Goal: Communication & Community: Ask a question

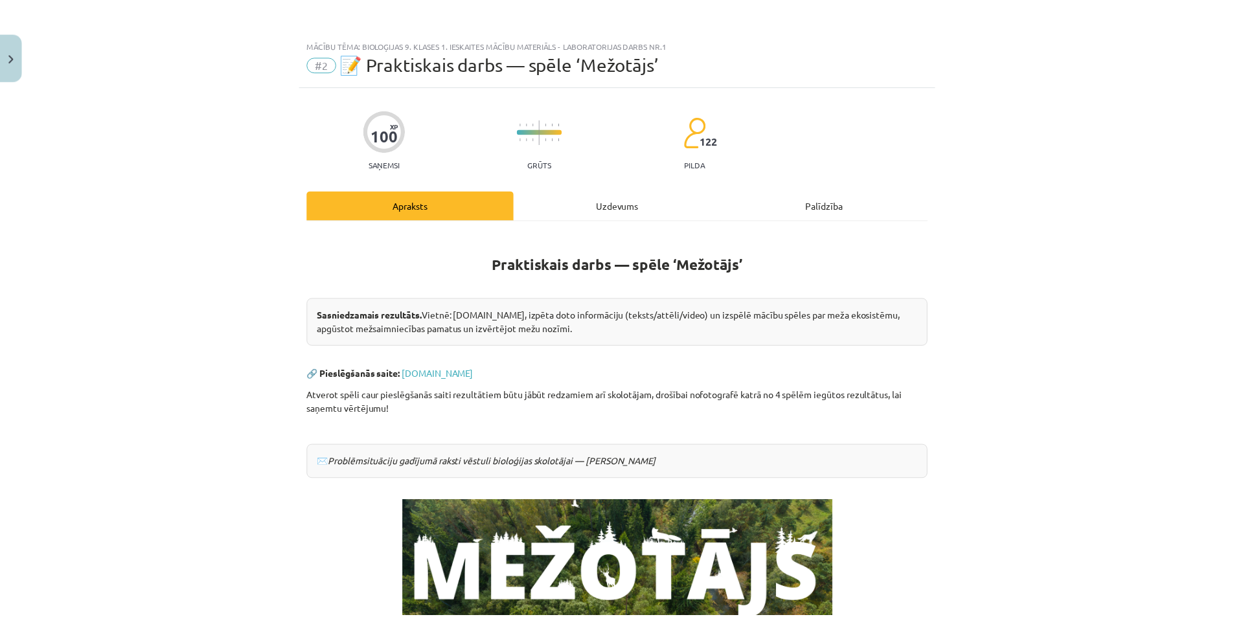
scroll to position [181, 0]
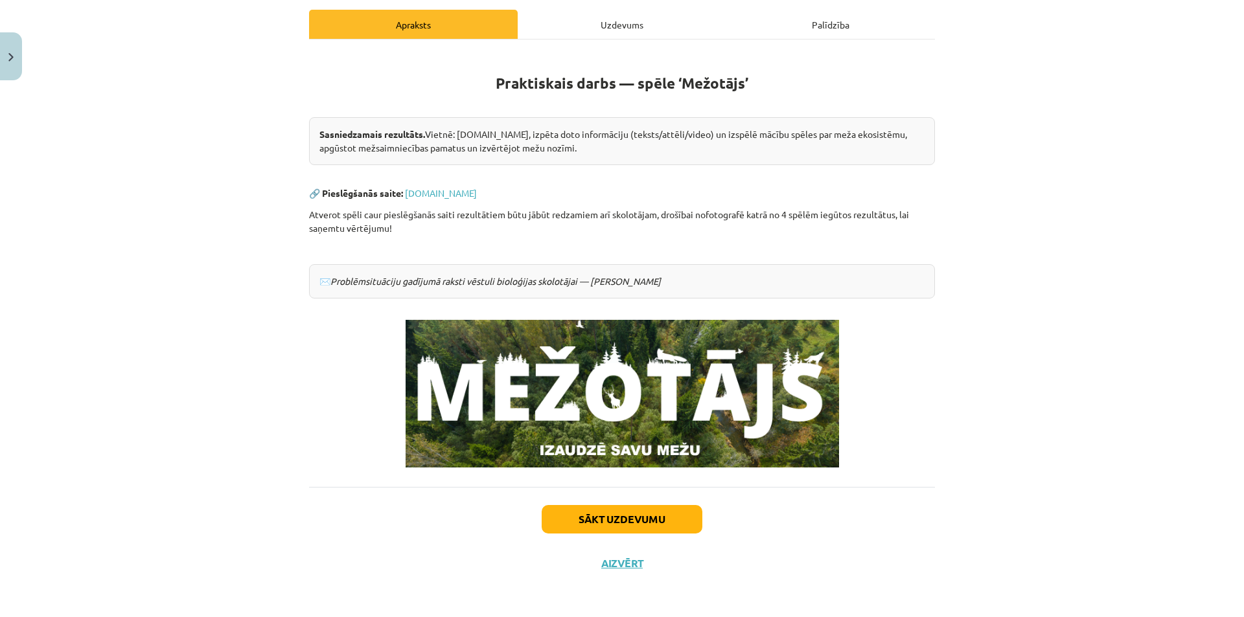
click at [23, 60] on div "Mācību tēma: Bioloģijas 9. klases 1. ieskaites mācību materiāls - laboratorijas…" at bounding box center [622, 308] width 1244 height 617
click at [15, 58] on button "Close" at bounding box center [11, 56] width 22 height 48
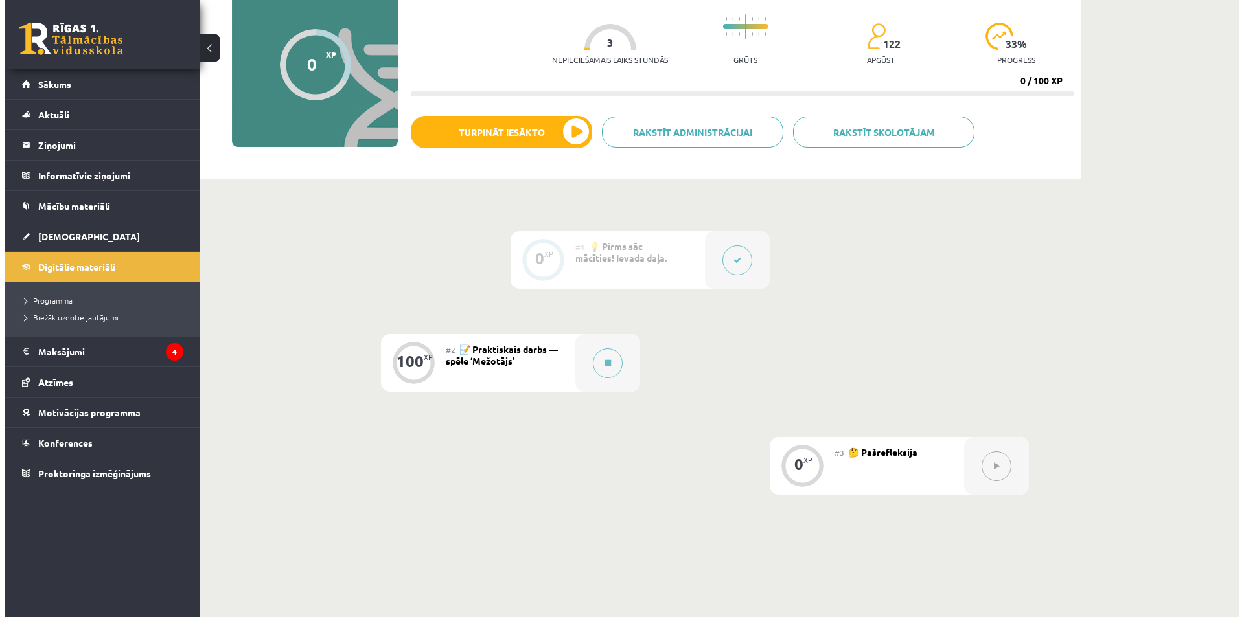
scroll to position [130, 0]
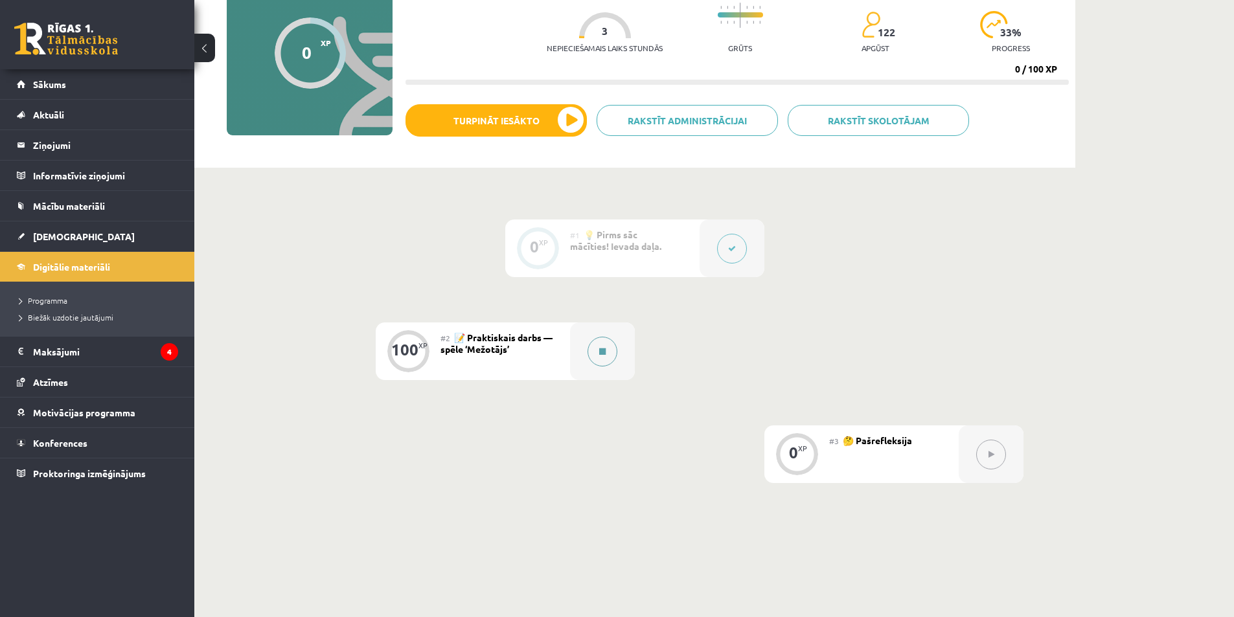
click at [606, 358] on button at bounding box center [602, 352] width 30 height 30
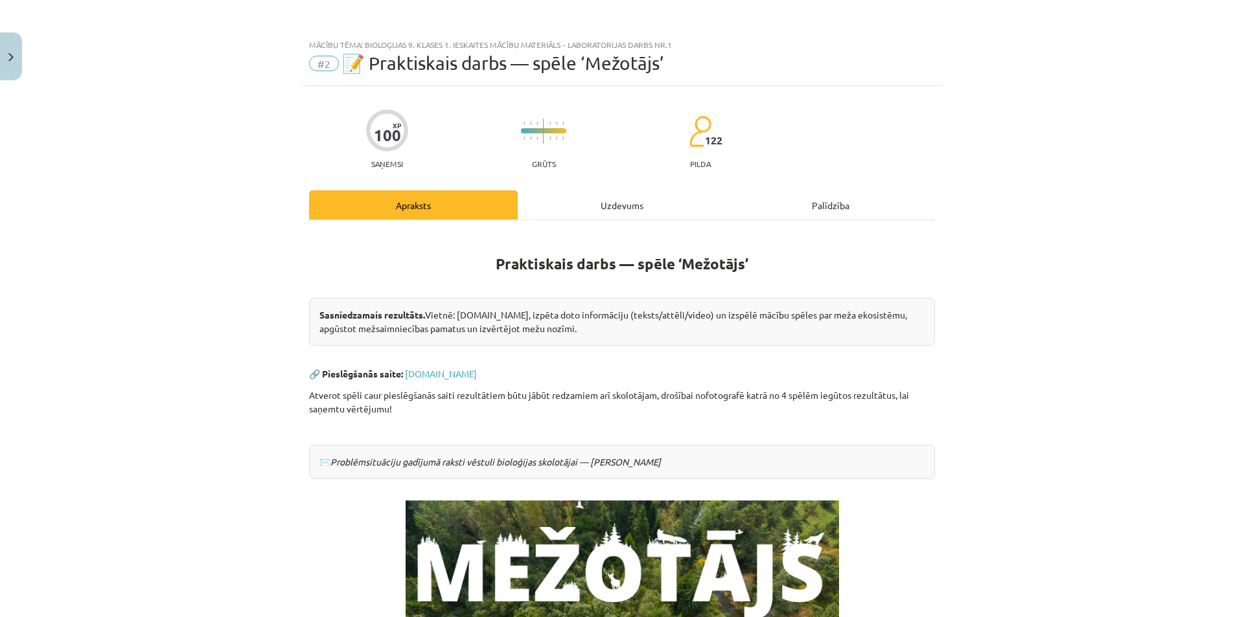
click at [523, 212] on div "Uzdevums" at bounding box center [622, 204] width 209 height 29
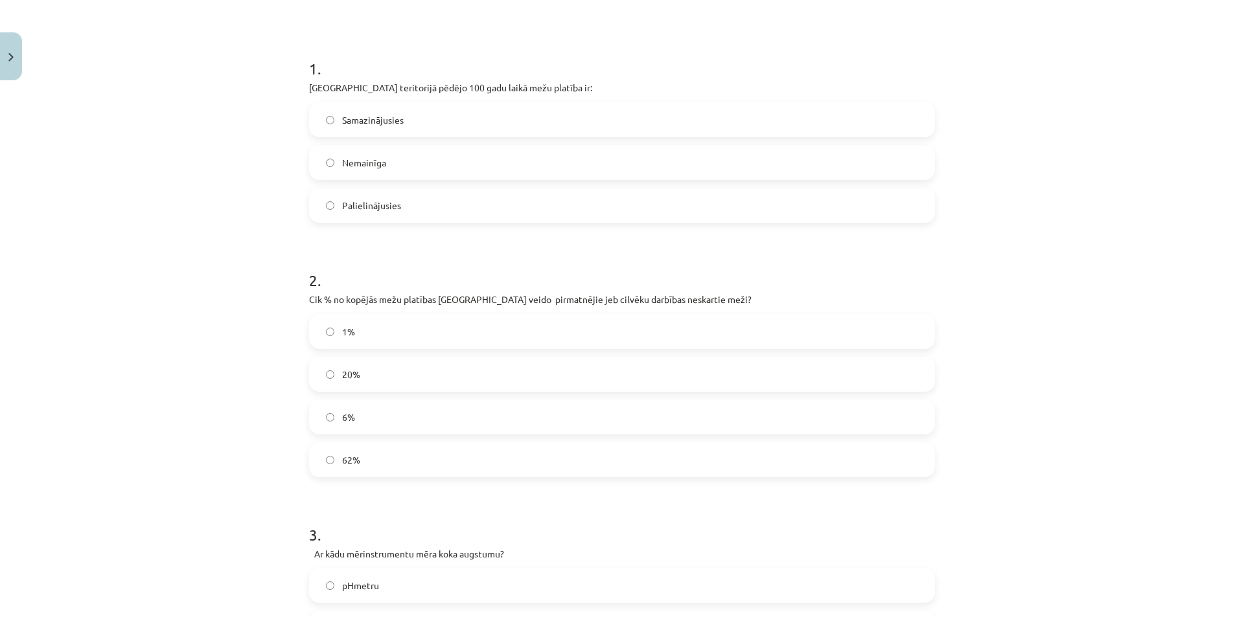
scroll to position [227, 0]
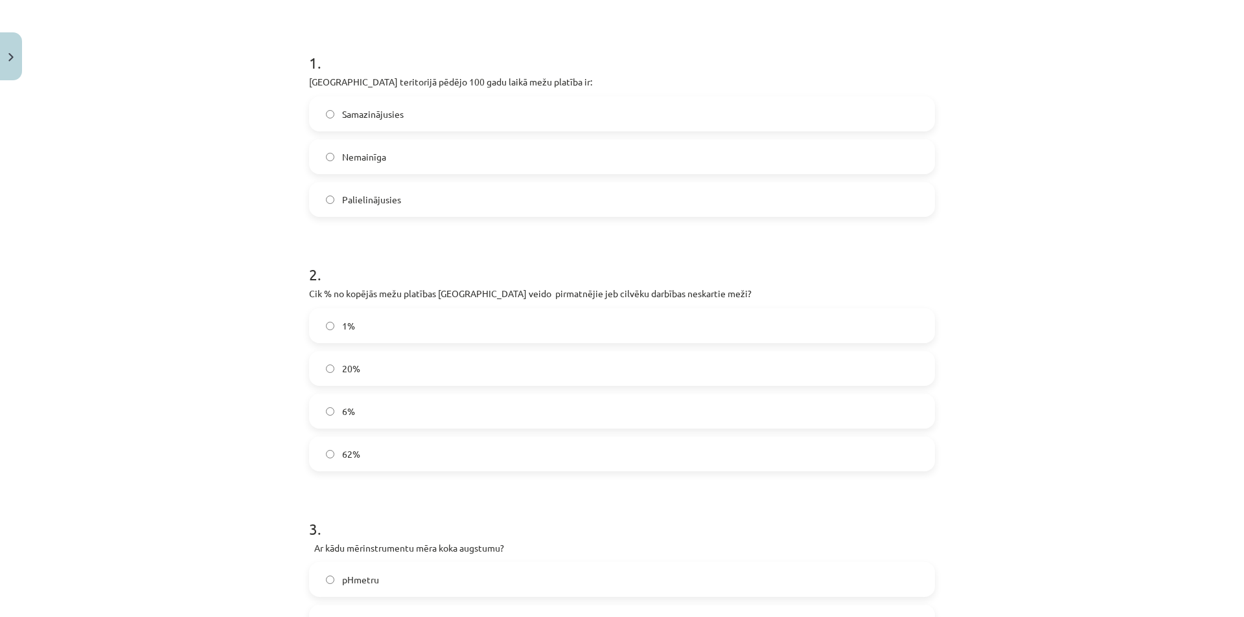
drag, startPoint x: 333, startPoint y: 321, endPoint x: 223, endPoint y: 321, distance: 110.1
click at [332, 321] on label "1%" at bounding box center [621, 326] width 623 height 32
click at [330, 332] on label "1%" at bounding box center [621, 326] width 623 height 32
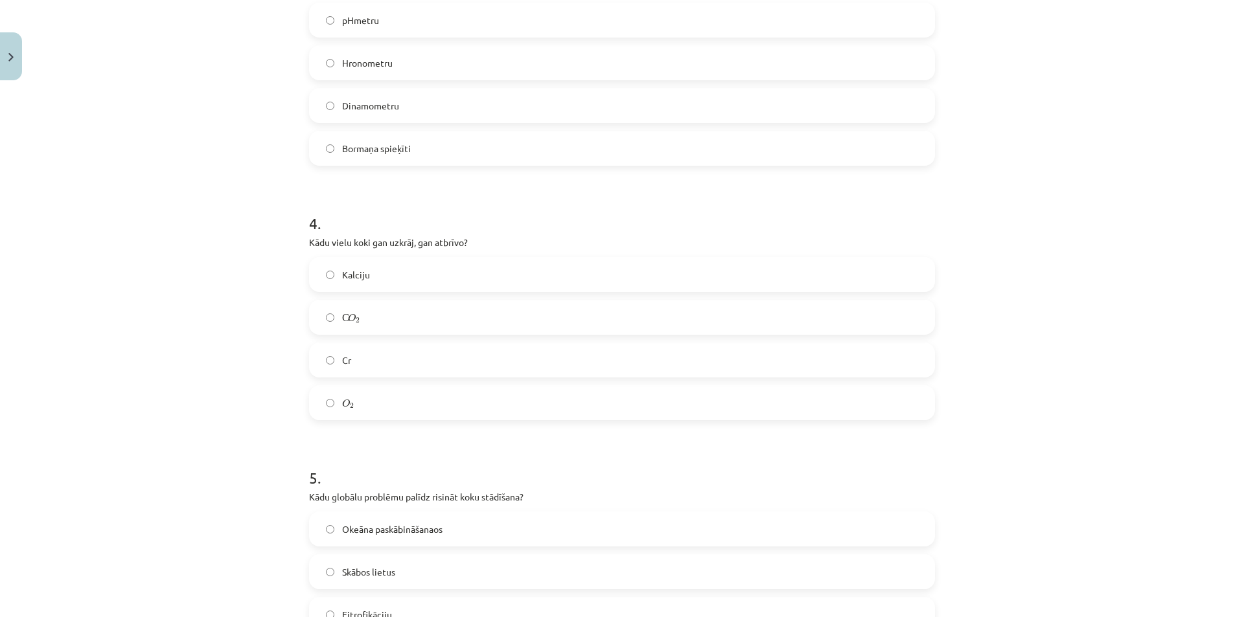
scroll to position [810, 0]
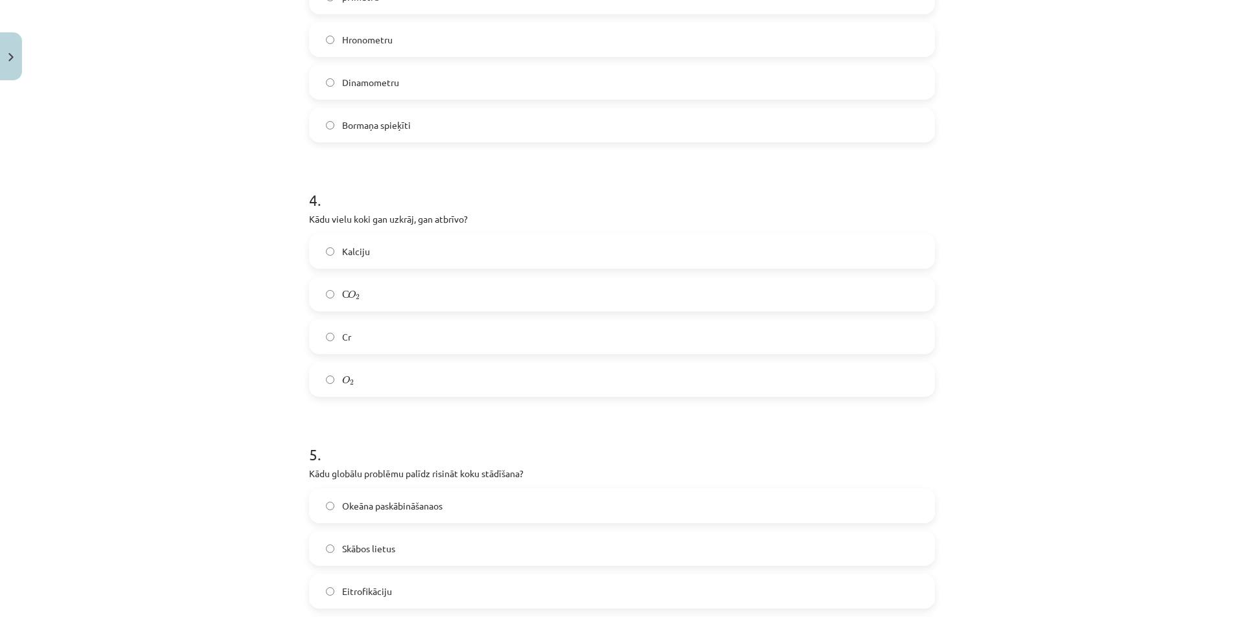
click at [332, 294] on label "С O 2 С O 2" at bounding box center [621, 294] width 623 height 32
drag, startPoint x: 300, startPoint y: 218, endPoint x: 397, endPoint y: 390, distance: 197.2
click at [397, 390] on div "100 XP Saņemsi Grūts 122 pilda Apraksts Uzdevums Palīdzība 1 . [GEOGRAPHIC_DATA…" at bounding box center [621, 22] width 641 height 1493
click at [172, 357] on div "Mācību tēma: Bioloģijas 9. klases 1. ieskaites mācību materiāls - laboratorijas…" at bounding box center [622, 308] width 1244 height 617
drag, startPoint x: 334, startPoint y: 304, endPoint x: 327, endPoint y: 304, distance: 7.2
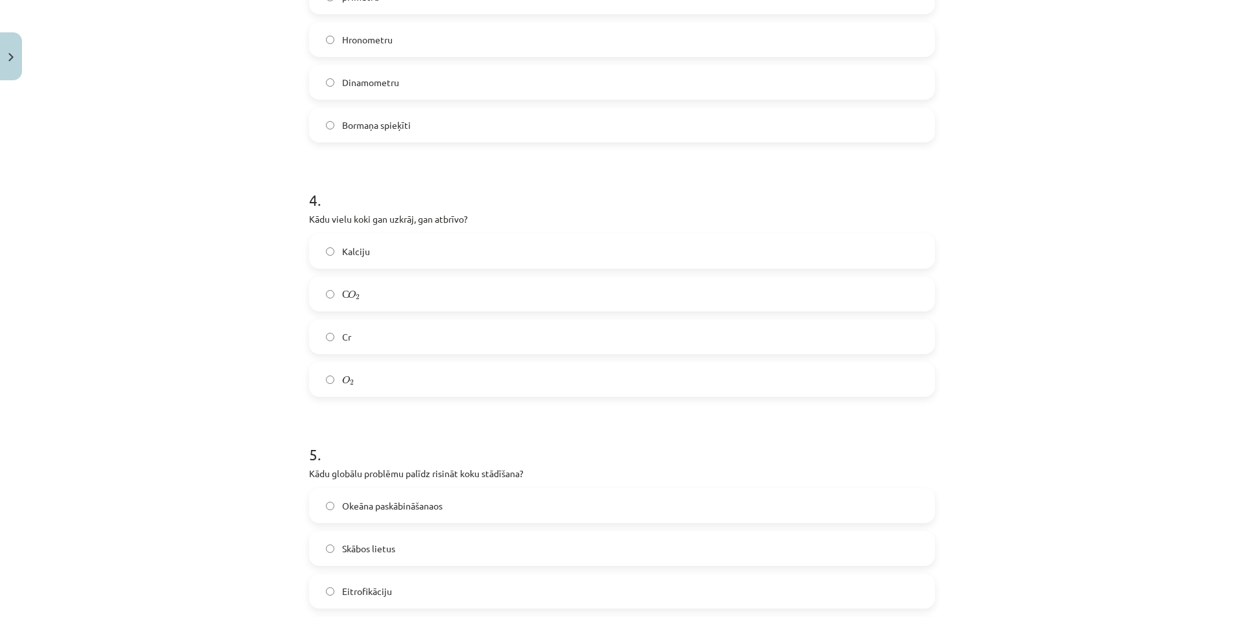
click at [334, 303] on label "С O 2 С O 2" at bounding box center [621, 294] width 623 height 32
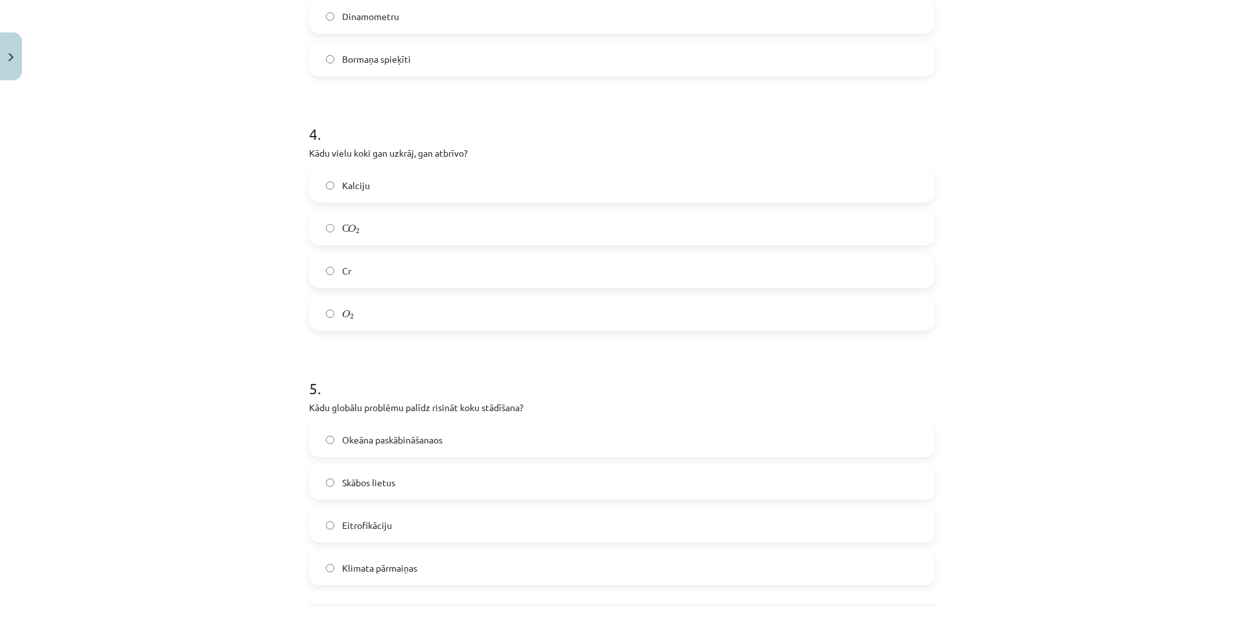
scroll to position [994, 0]
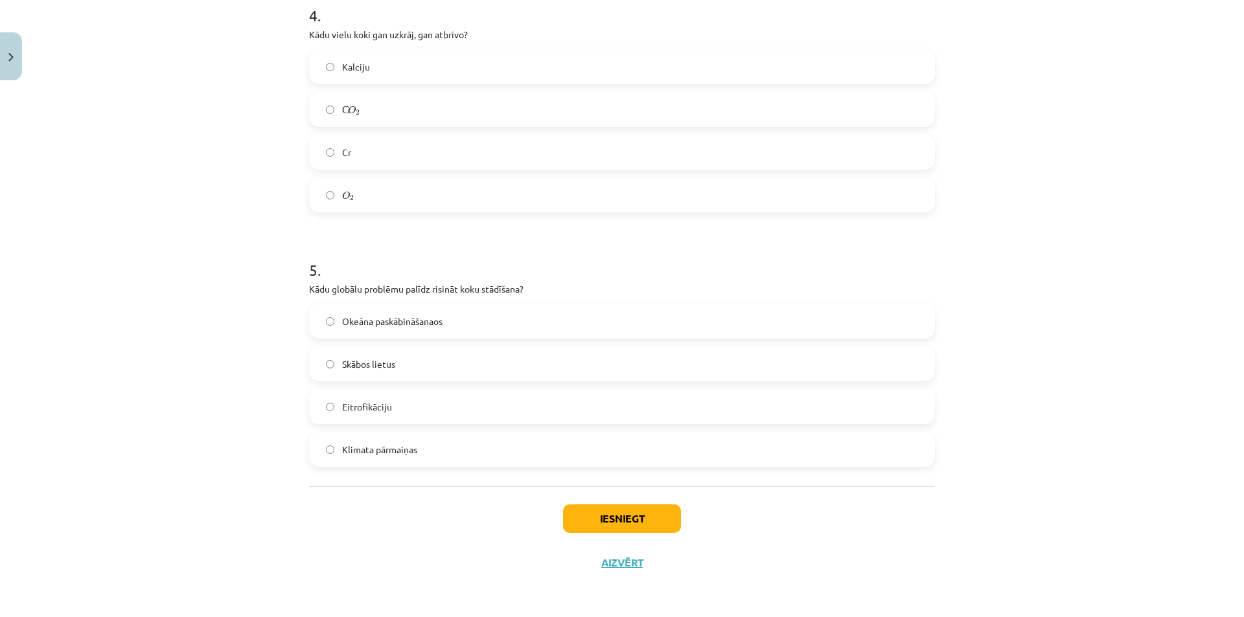
click at [365, 456] on span "Klimata pārmaiņas" at bounding box center [379, 450] width 75 height 14
drag, startPoint x: 591, startPoint y: 516, endPoint x: 556, endPoint y: 513, distance: 34.5
click at [586, 516] on button "Iesniegt" at bounding box center [622, 519] width 118 height 29
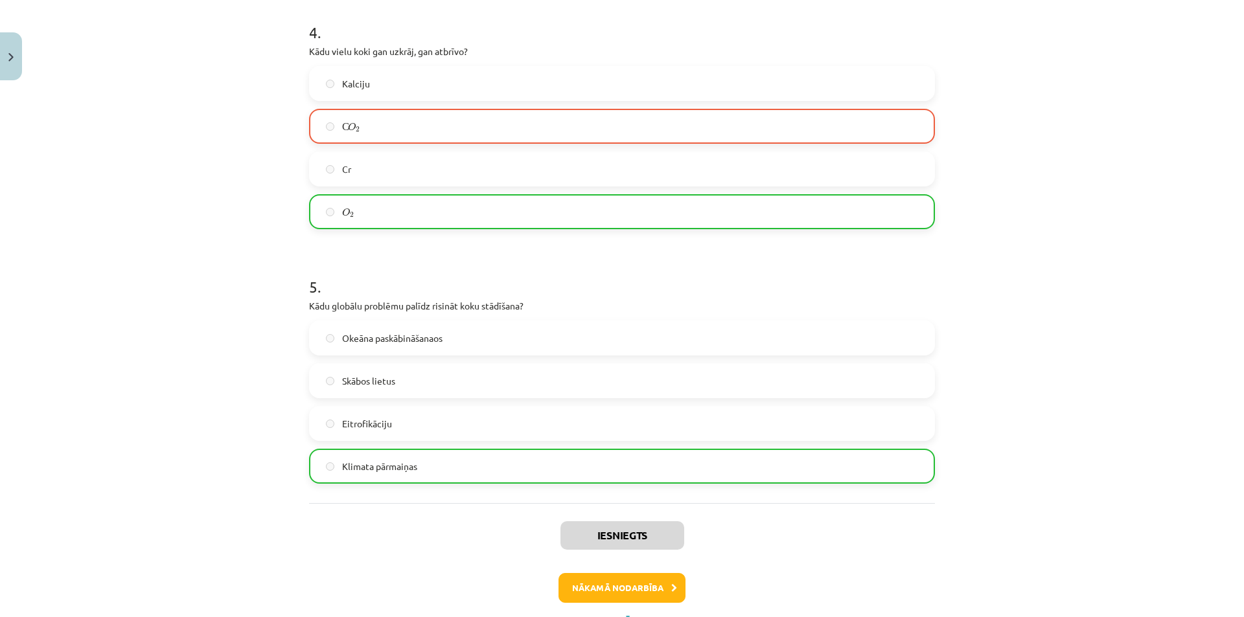
scroll to position [1036, 0]
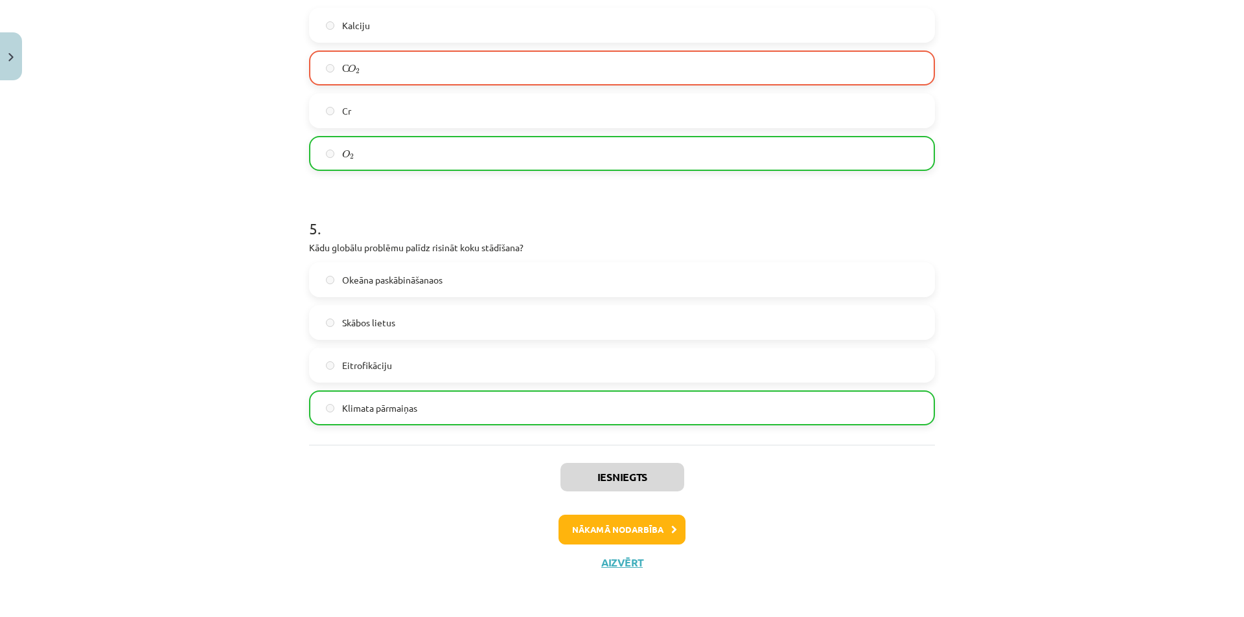
click at [639, 545] on div "Iesniegts Nākamā nodarbība Aizvērt" at bounding box center [622, 511] width 626 height 132
click at [635, 530] on button "Nākamā nodarbība" at bounding box center [621, 530] width 127 height 30
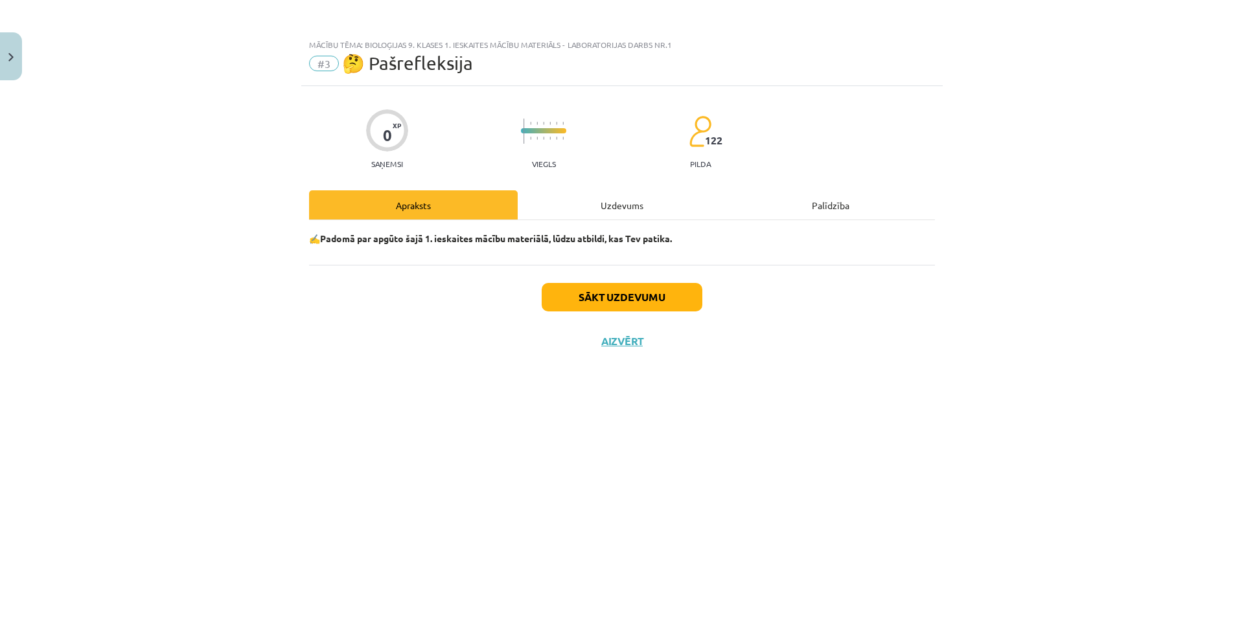
scroll to position [0, 0]
click at [604, 286] on button "Sākt uzdevumu" at bounding box center [622, 297] width 161 height 29
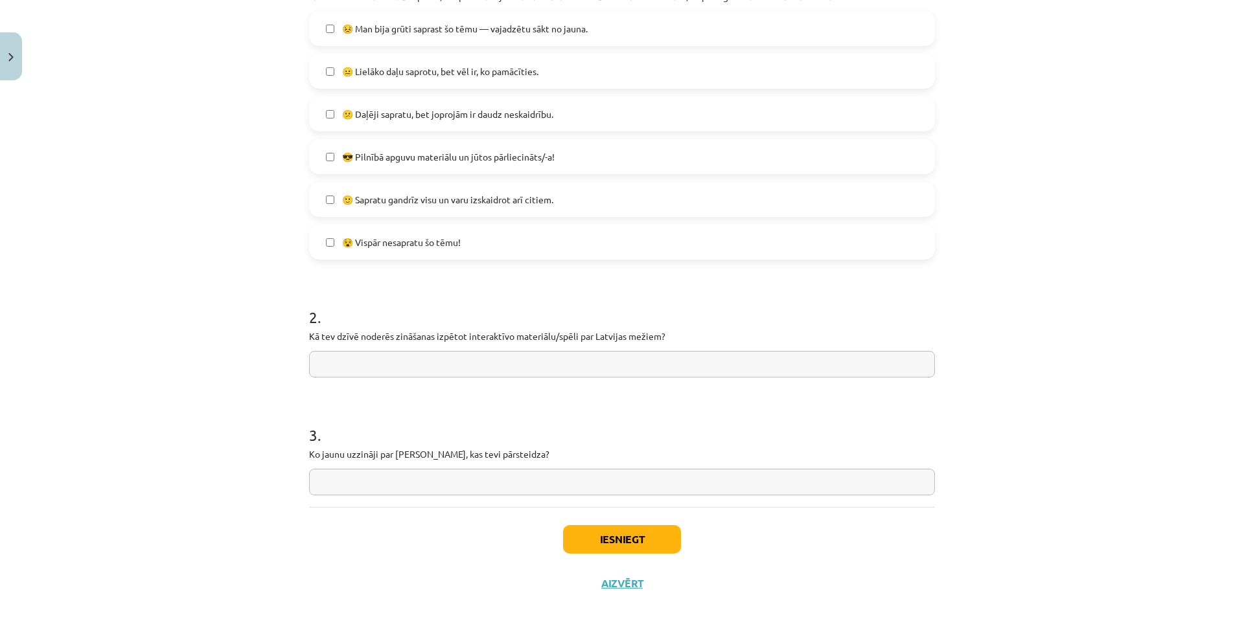
scroll to position [324, 0]
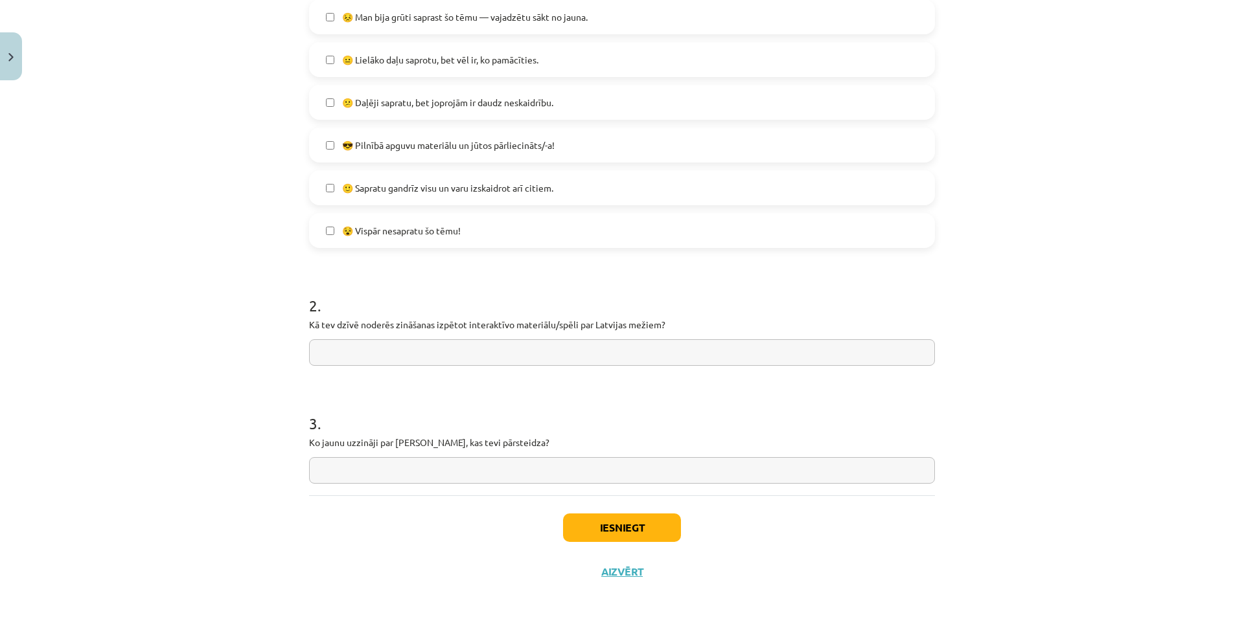
click at [319, 364] on input "text" at bounding box center [622, 352] width 626 height 27
type input "**********"
click at [369, 477] on input "text" at bounding box center [622, 470] width 626 height 27
type input "*"
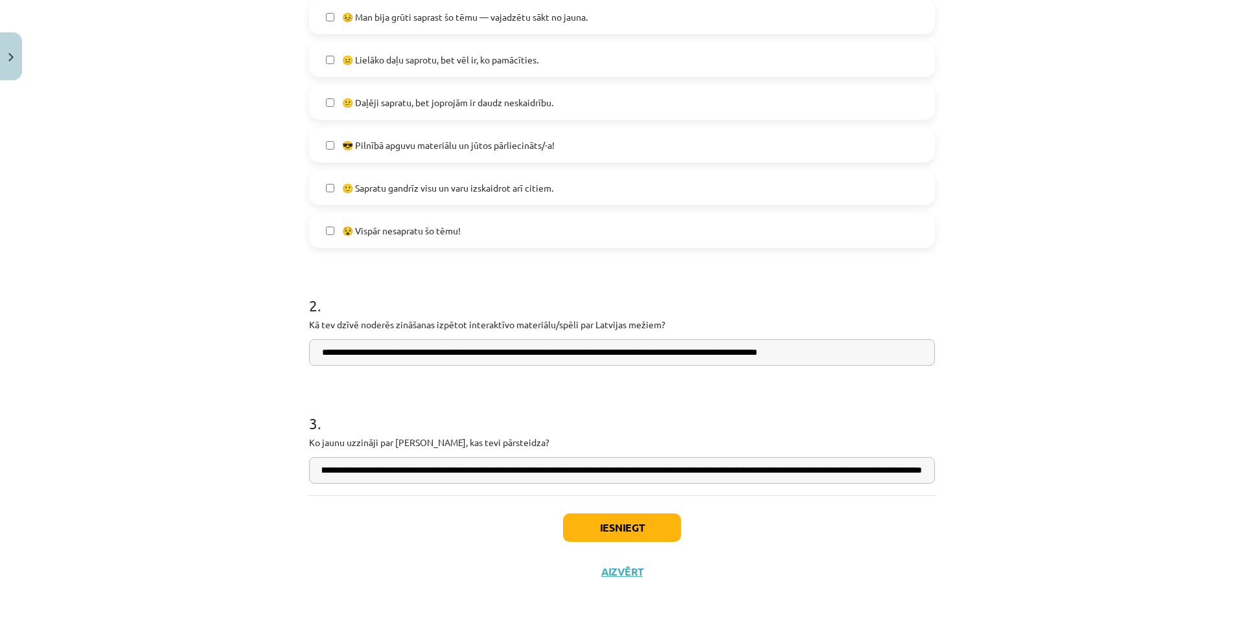
scroll to position [0, 185]
click at [597, 471] on input "**********" at bounding box center [622, 470] width 626 height 27
click at [600, 471] on input "**********" at bounding box center [622, 470] width 626 height 27
click at [922, 470] on input "**********" at bounding box center [622, 470] width 626 height 27
click at [918, 470] on input "**********" at bounding box center [622, 470] width 626 height 27
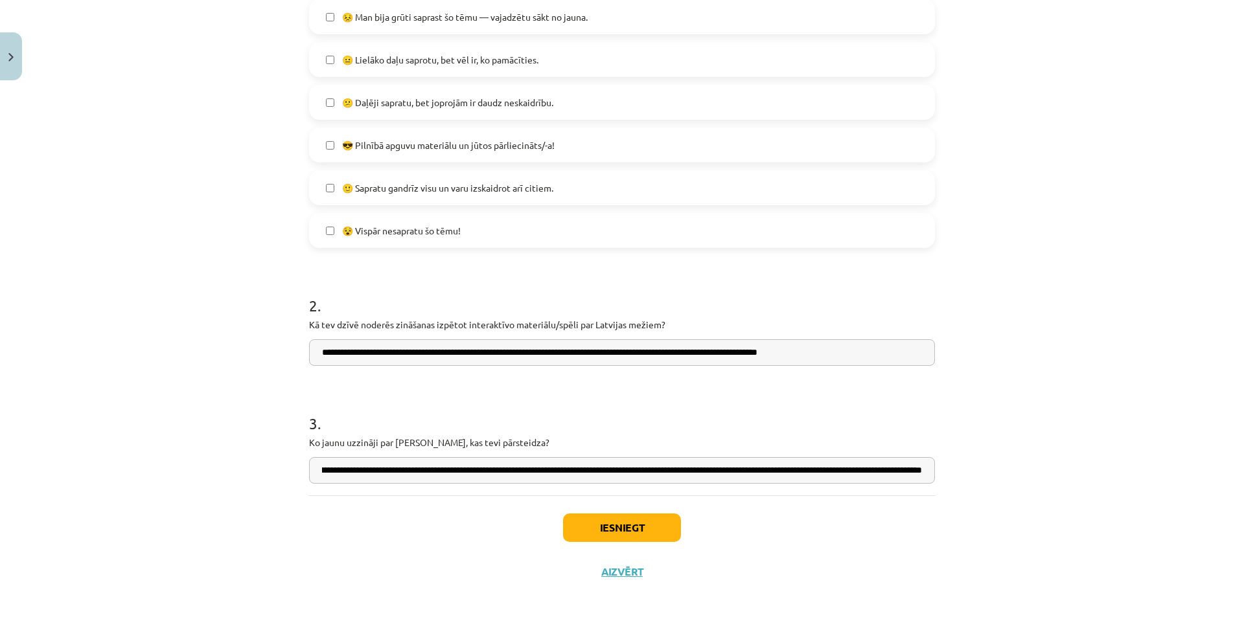
click at [914, 470] on input "**********" at bounding box center [622, 470] width 626 height 27
click at [917, 473] on input "**********" at bounding box center [622, 470] width 626 height 27
type input "**********"
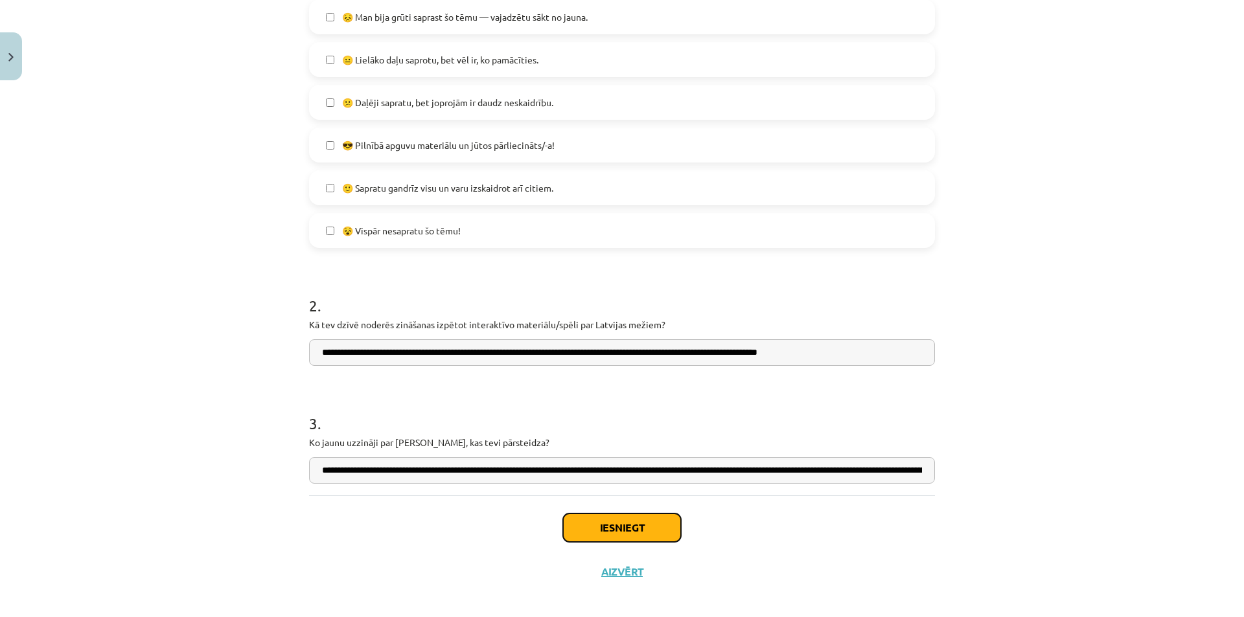
click at [621, 516] on button "Iesniegt" at bounding box center [622, 528] width 118 height 29
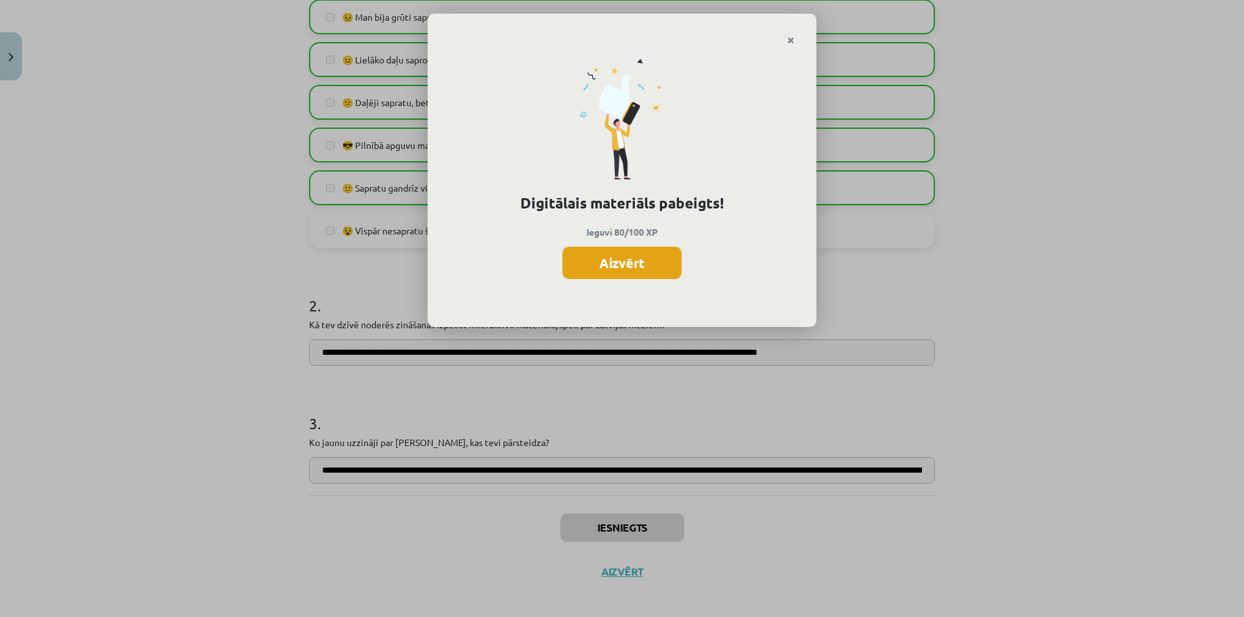
click at [675, 269] on button "Aizvērt" at bounding box center [621, 263] width 119 height 32
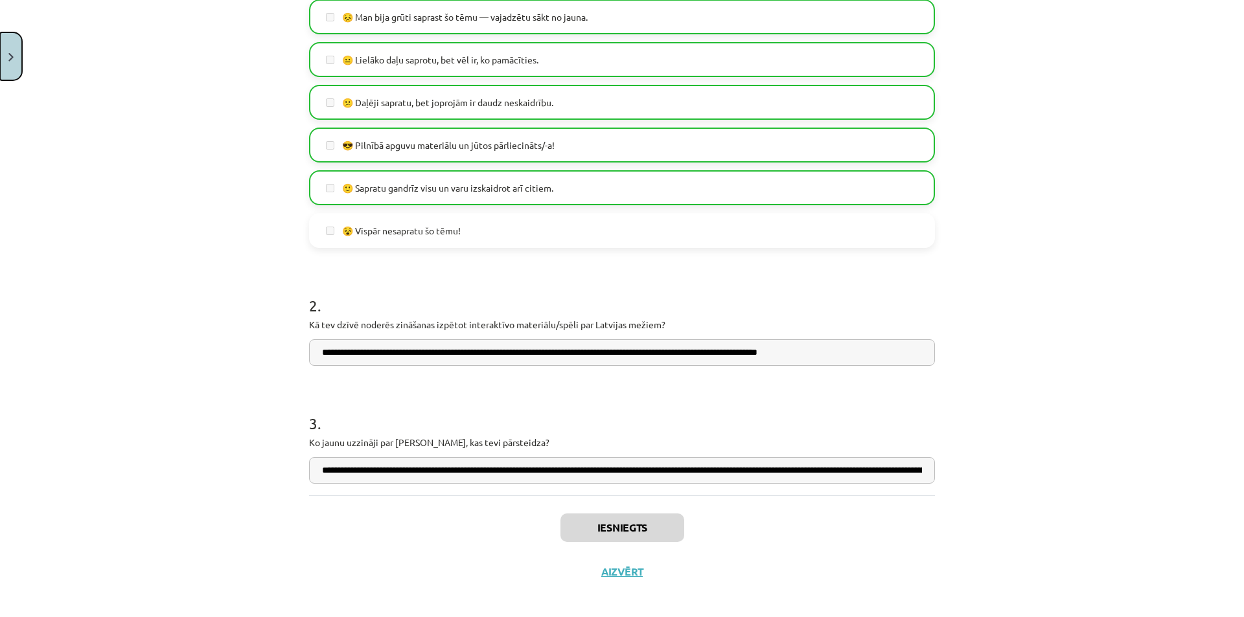
click at [21, 73] on button "Close" at bounding box center [11, 56] width 22 height 48
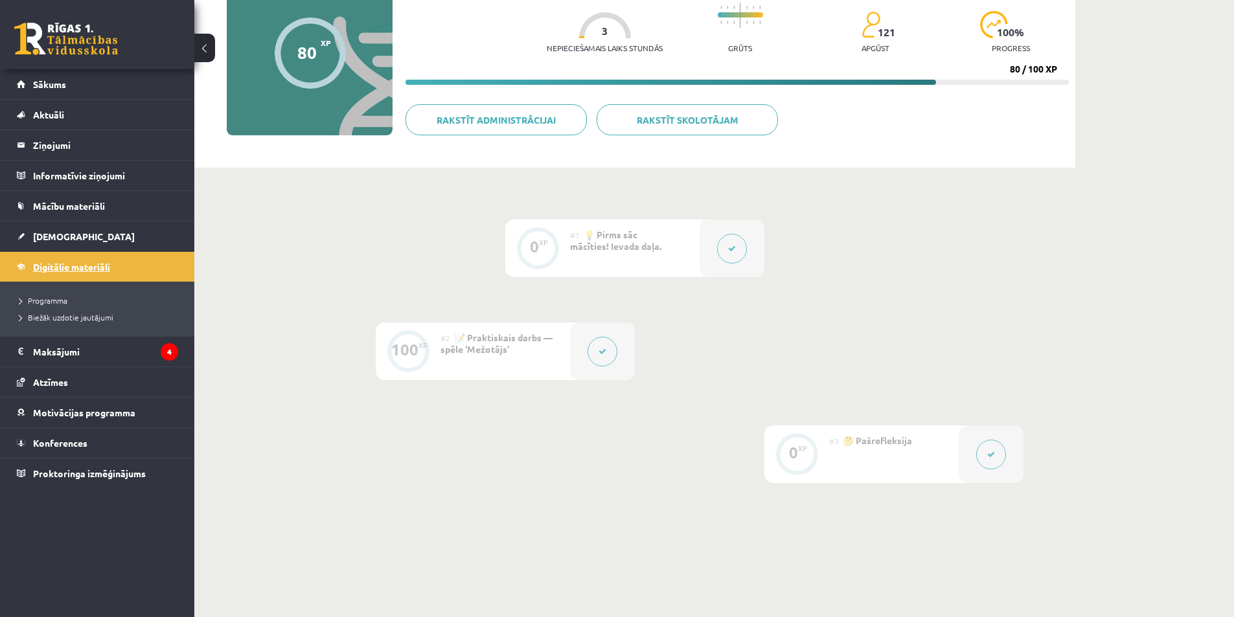
click at [71, 274] on link "Digitālie materiāli" at bounding box center [97, 267] width 161 height 30
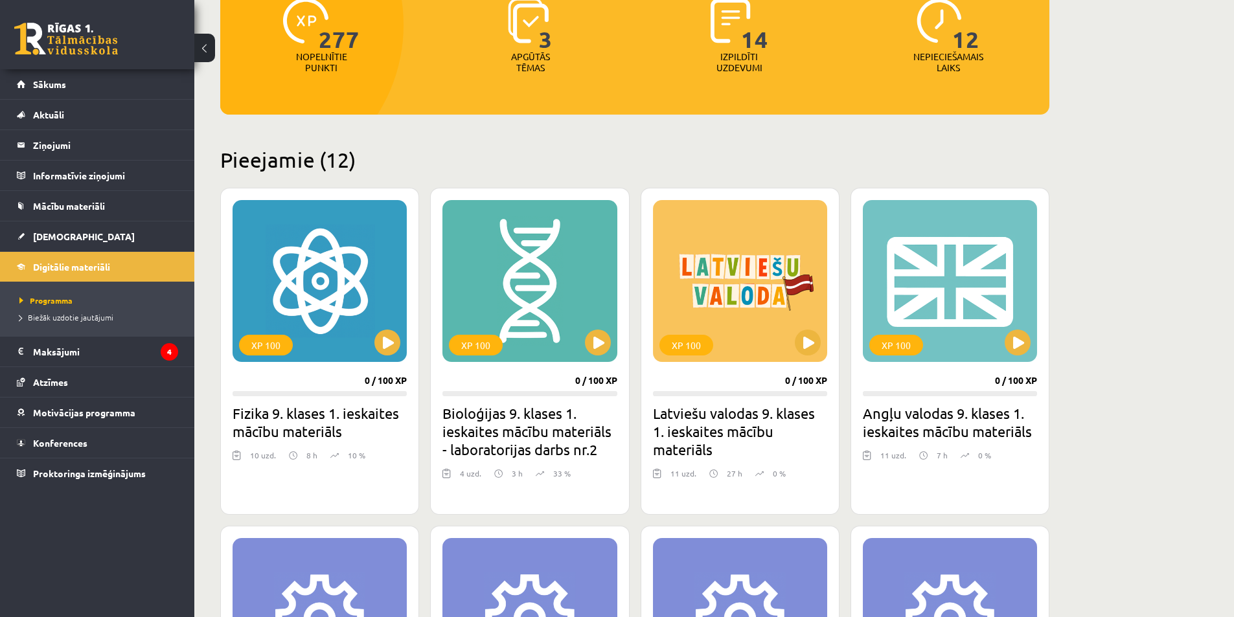
scroll to position [194, 0]
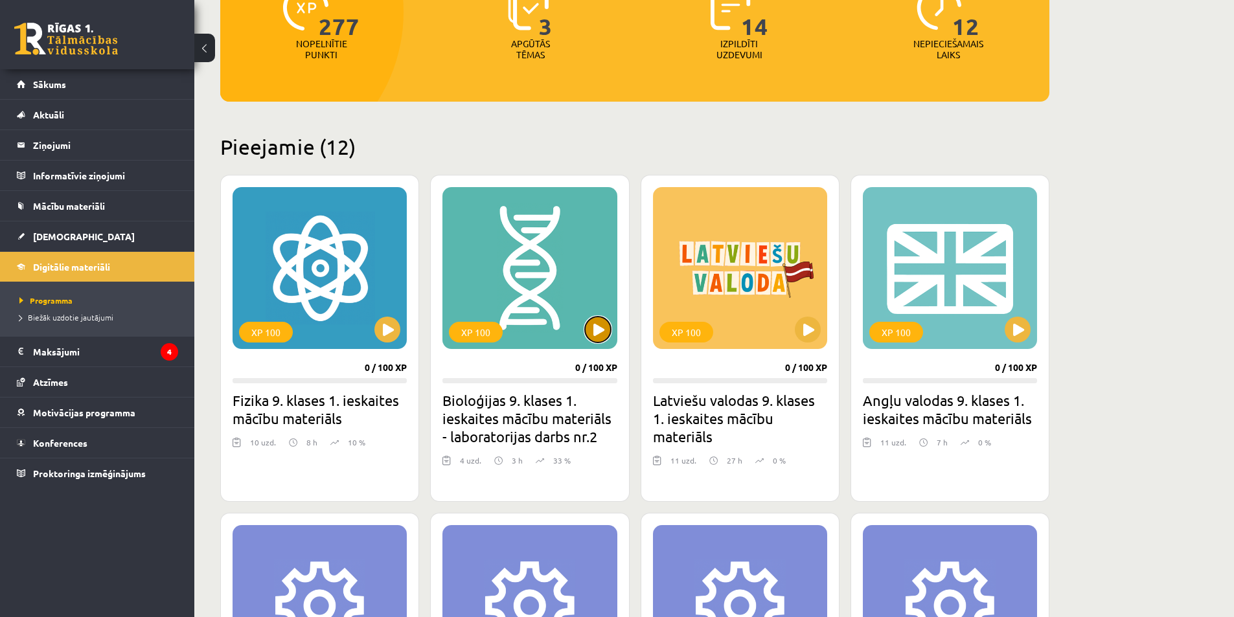
click at [593, 332] on button at bounding box center [598, 330] width 26 height 26
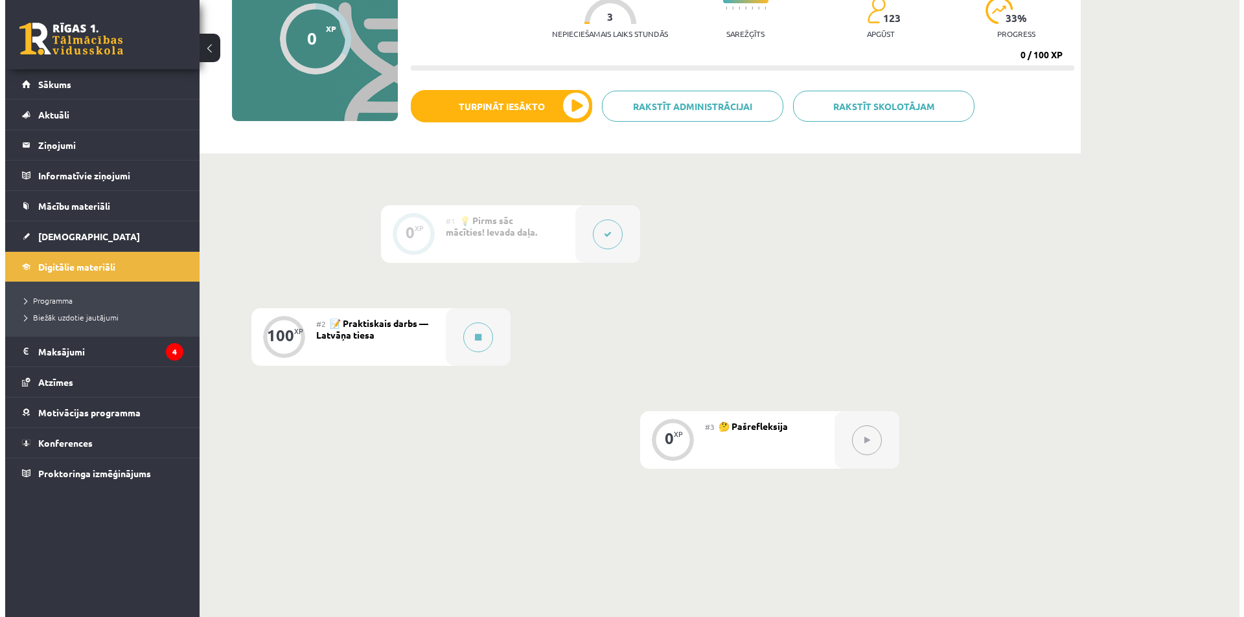
scroll to position [194, 0]
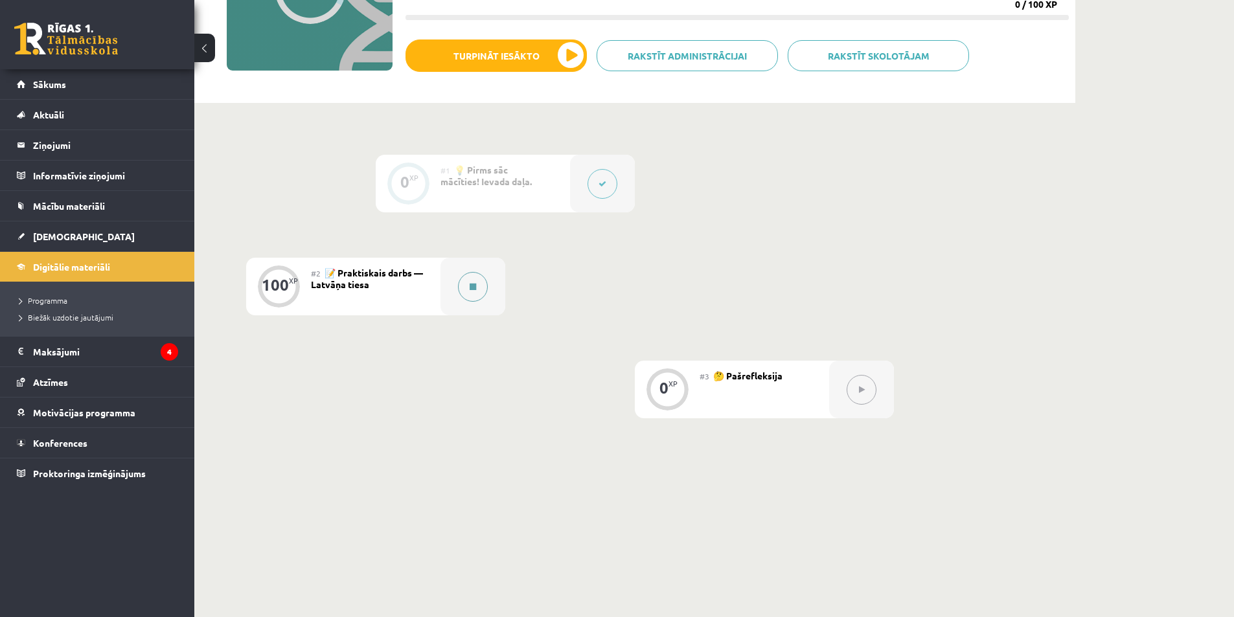
click at [473, 290] on icon at bounding box center [473, 287] width 6 height 8
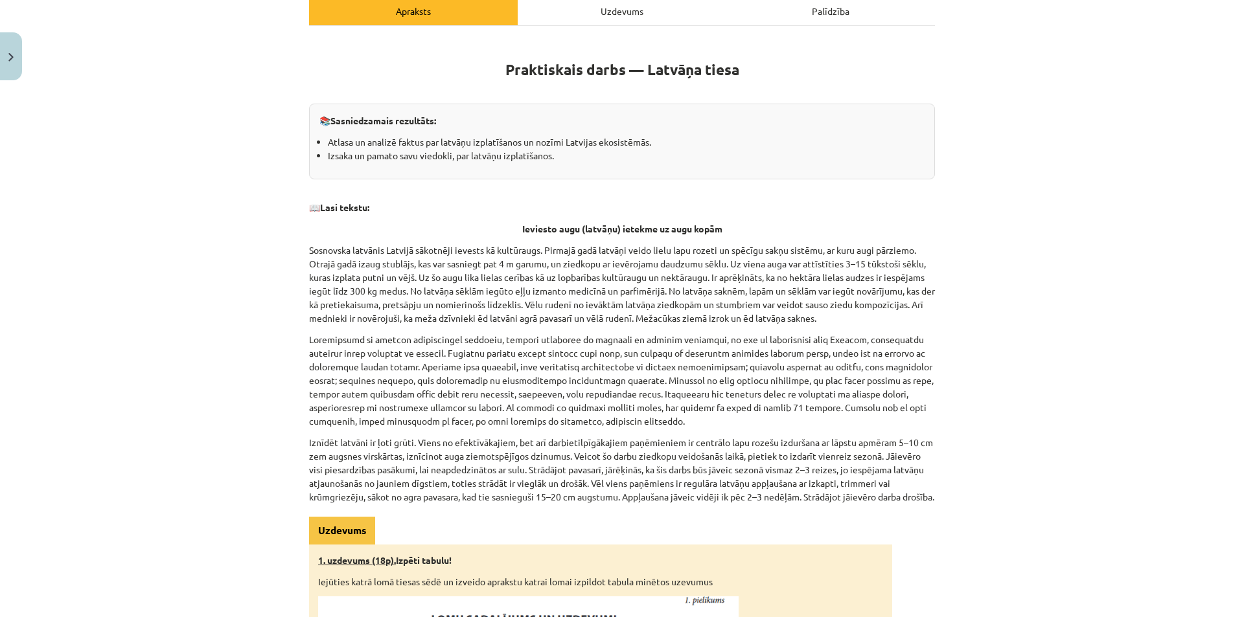
click at [537, 23] on div "Uzdevums" at bounding box center [622, 10] width 209 height 29
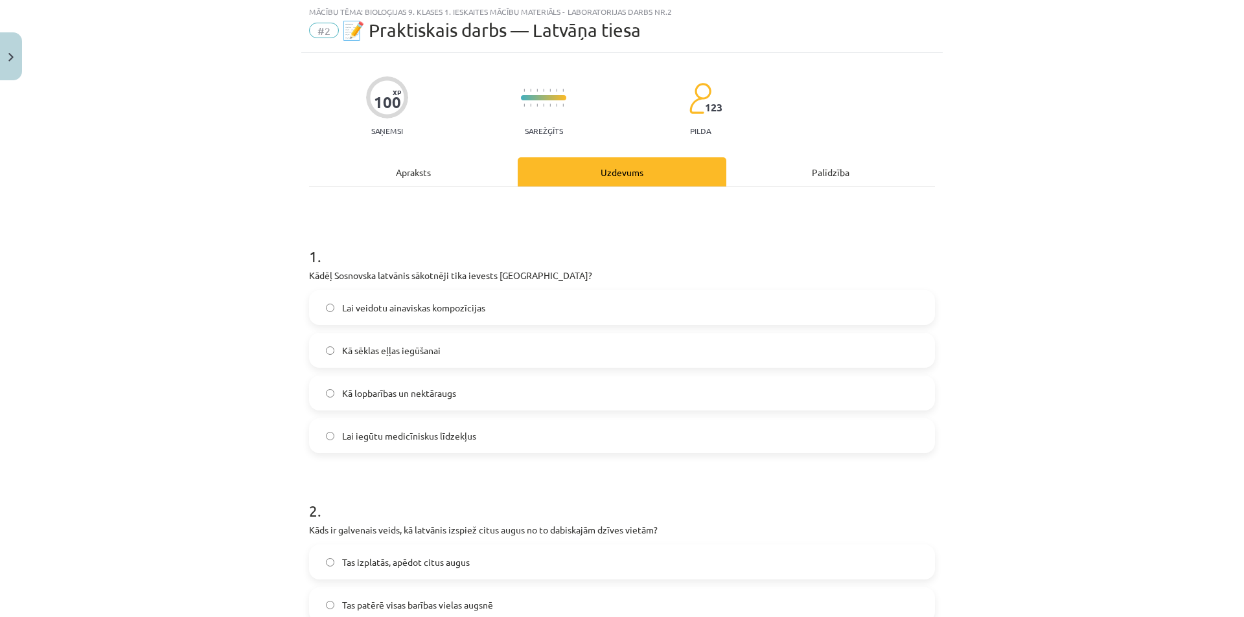
scroll to position [32, 0]
click at [439, 179] on div "Apraksts" at bounding box center [413, 172] width 209 height 29
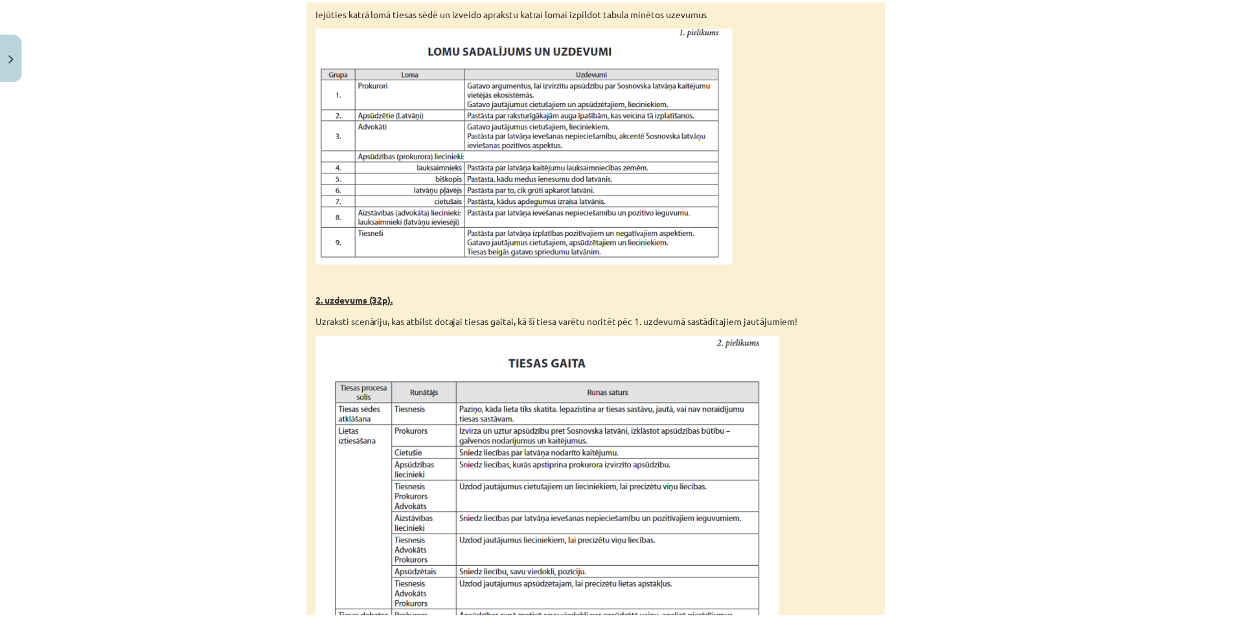
scroll to position [834, 0]
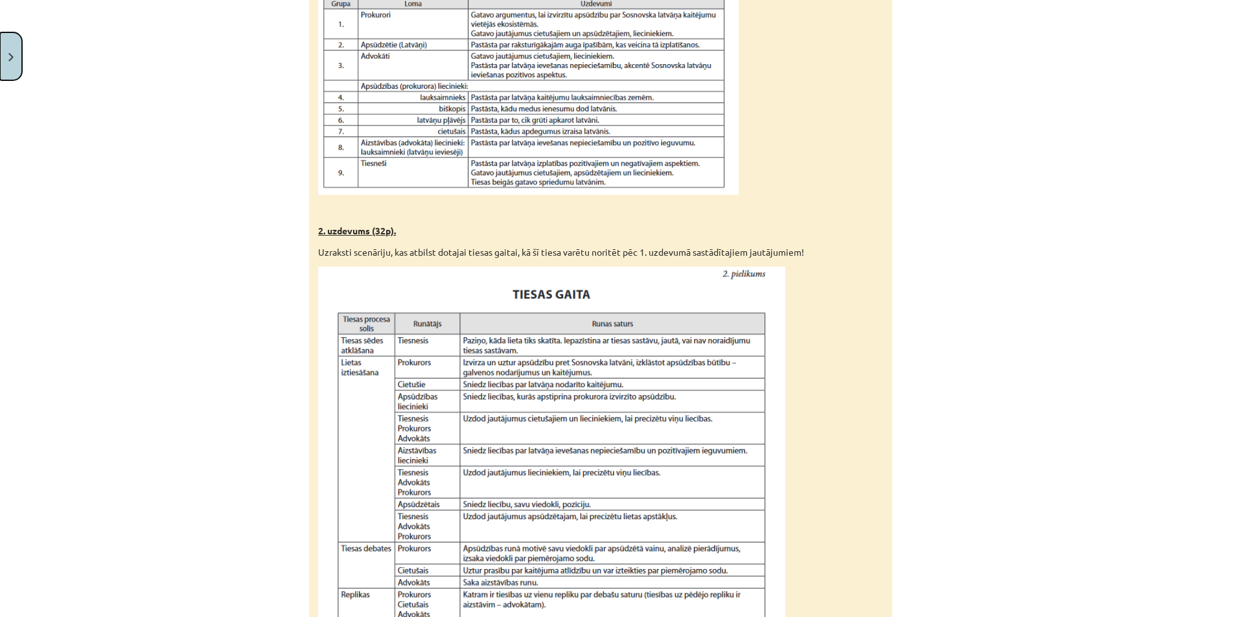
click at [21, 58] on button "Close" at bounding box center [11, 56] width 22 height 48
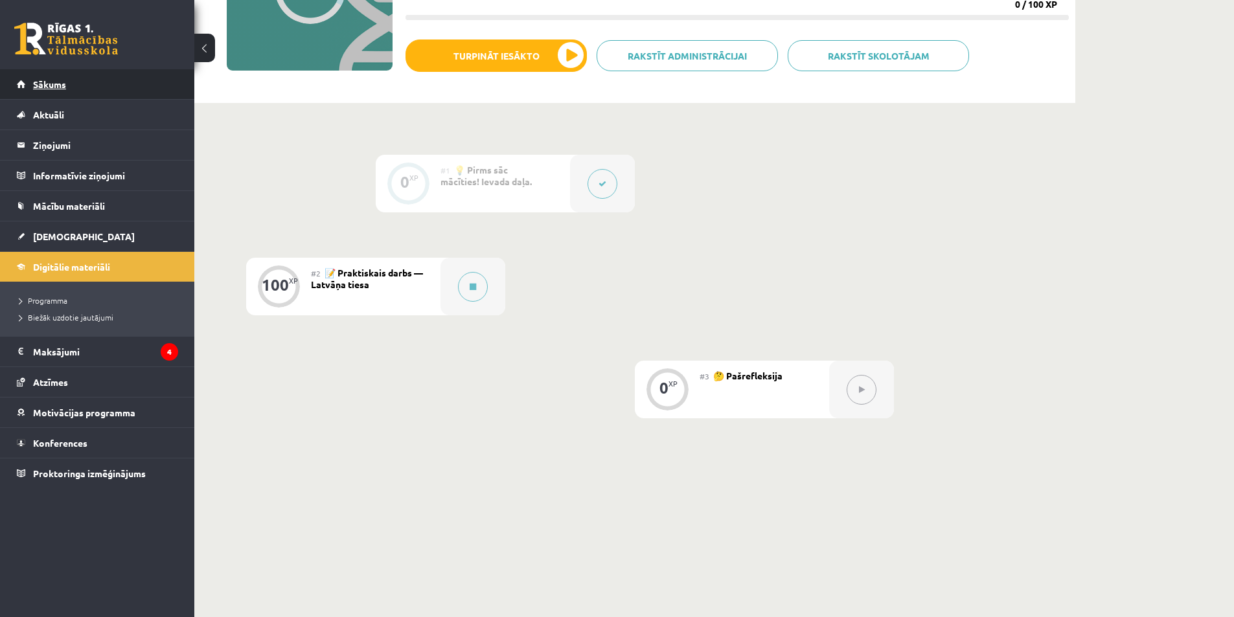
click at [45, 73] on link "Sākums" at bounding box center [97, 84] width 161 height 30
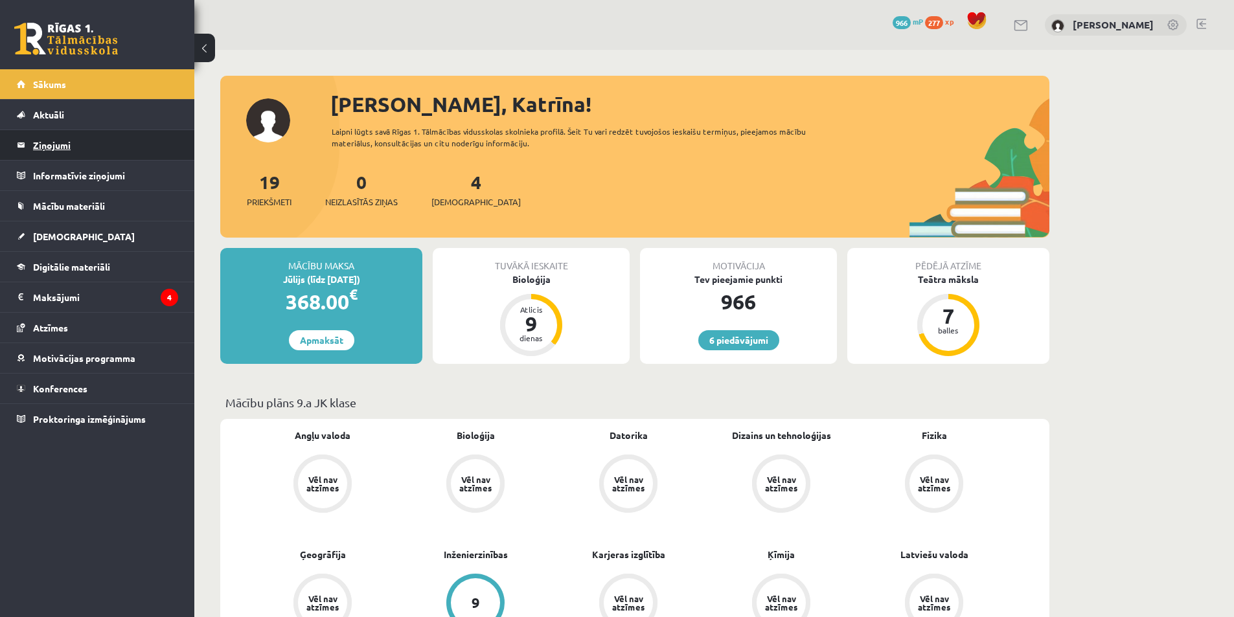
click at [36, 152] on legend "Ziņojumi 0" at bounding box center [105, 145] width 145 height 30
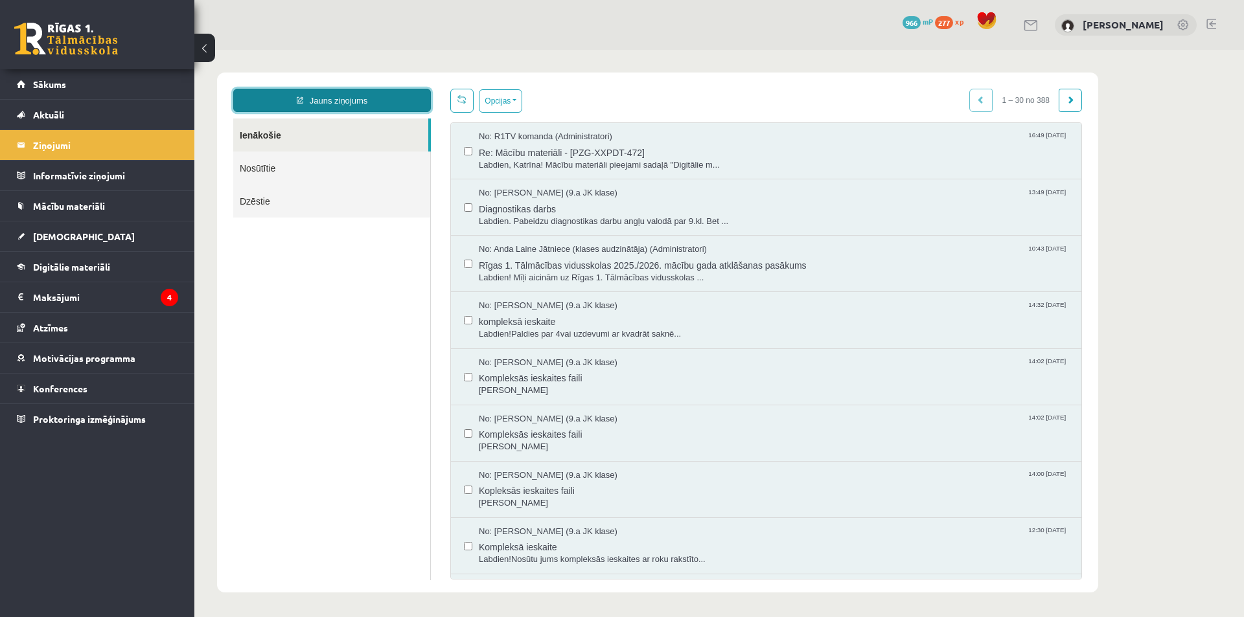
click at [348, 100] on link "Jauns ziņojums" at bounding box center [332, 100] width 198 height 23
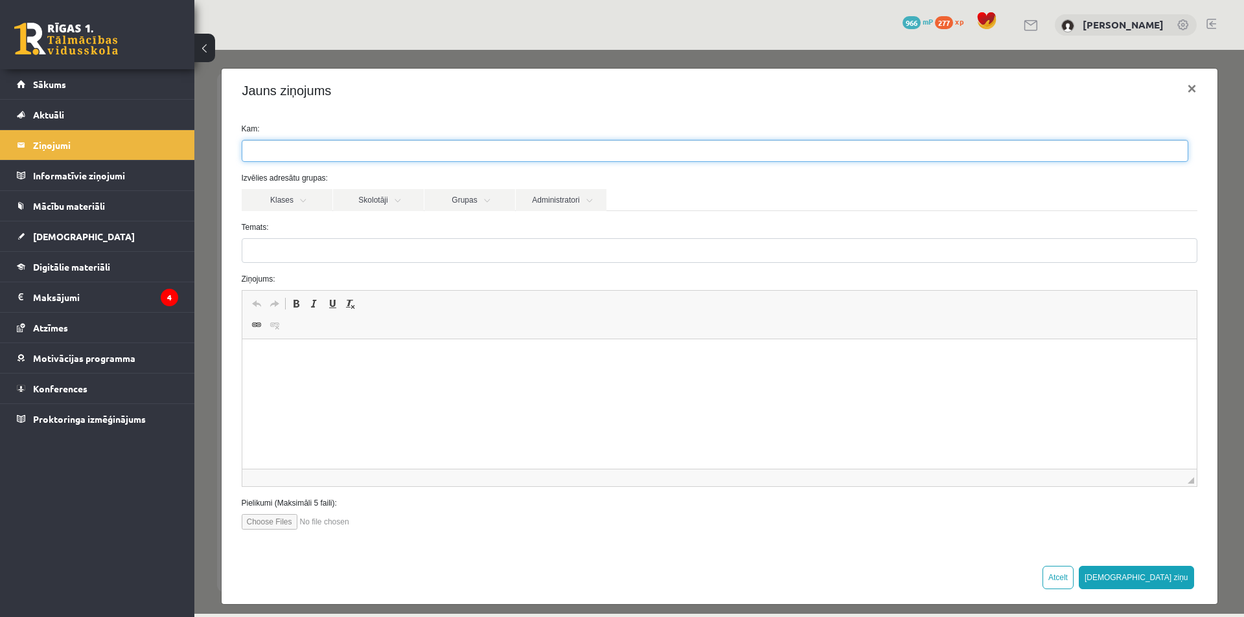
click at [342, 152] on ul at bounding box center [714, 151] width 945 height 21
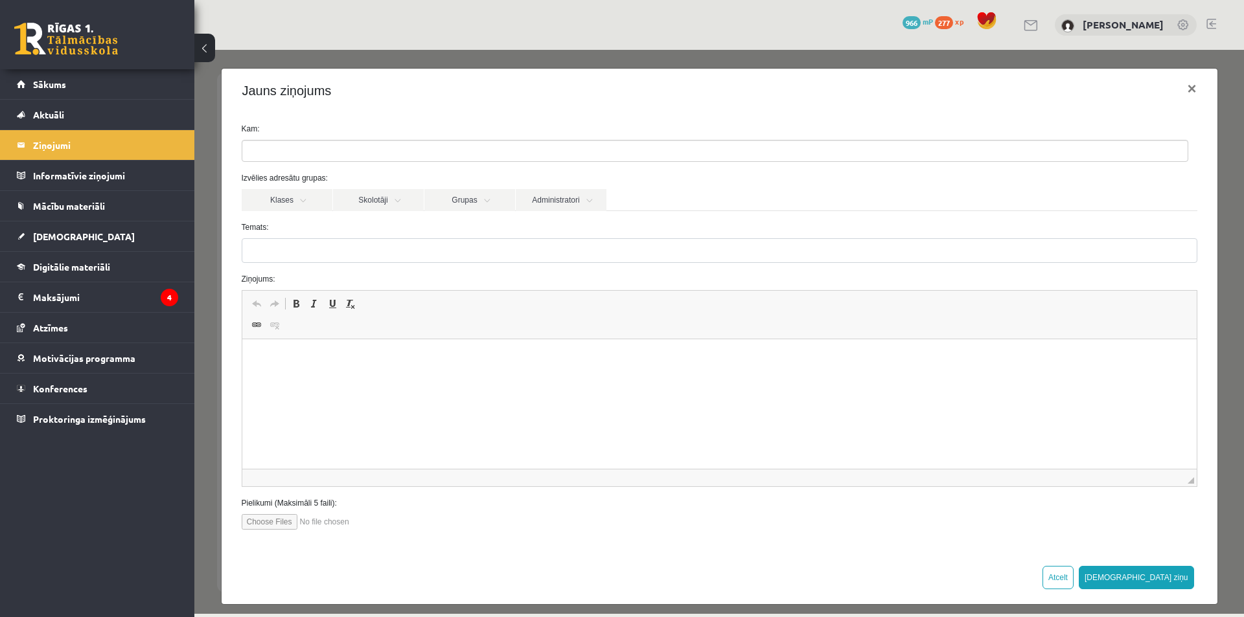
click at [225, 205] on div "Kam: Izvēlies adresātu grupas: Klases Skolotāji Grupas Administratori 9.a JK kl…" at bounding box center [720, 332] width 996 height 438
click at [551, 198] on link "Administratori" at bounding box center [561, 200] width 91 height 22
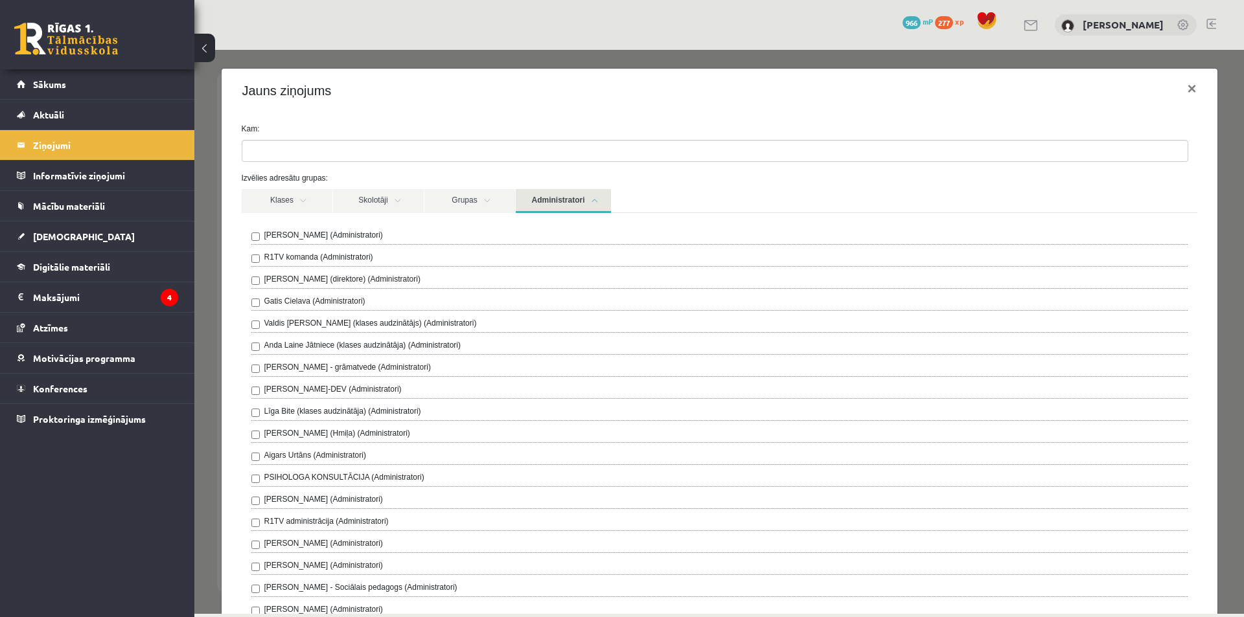
click at [380, 258] on div "R1TV komanda (Administratori)" at bounding box center [719, 259] width 936 height 16
click at [584, 194] on link "Administratori" at bounding box center [563, 201] width 95 height 24
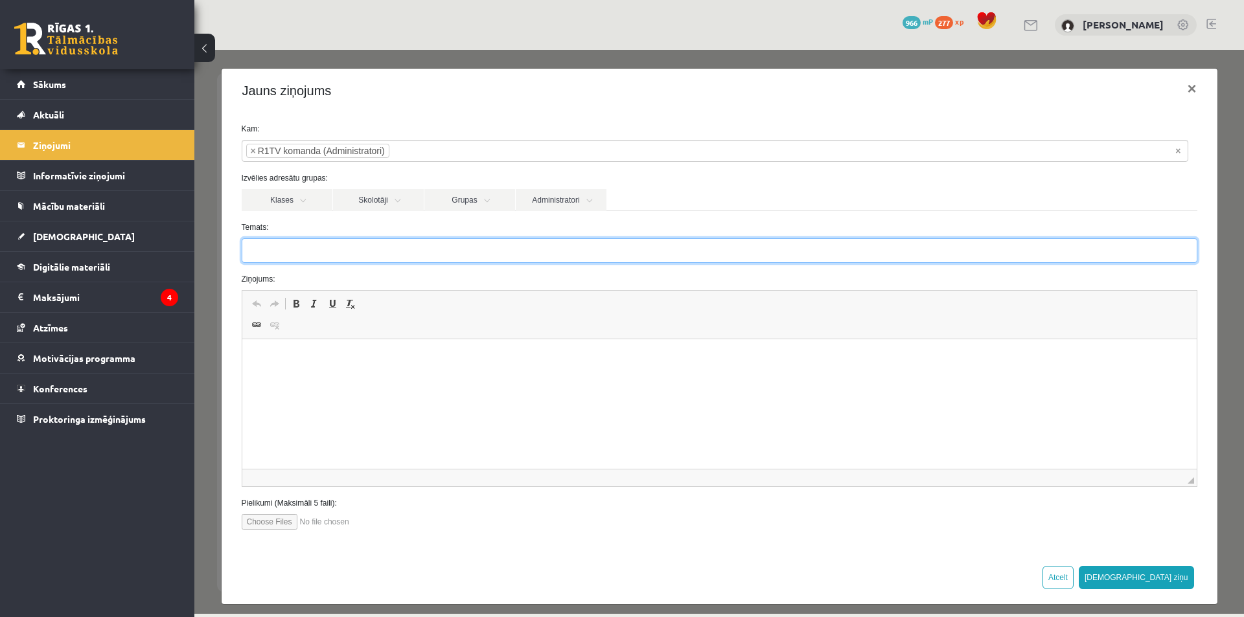
click at [304, 251] on input "Temats:" at bounding box center [719, 250] width 955 height 25
type input "**********"
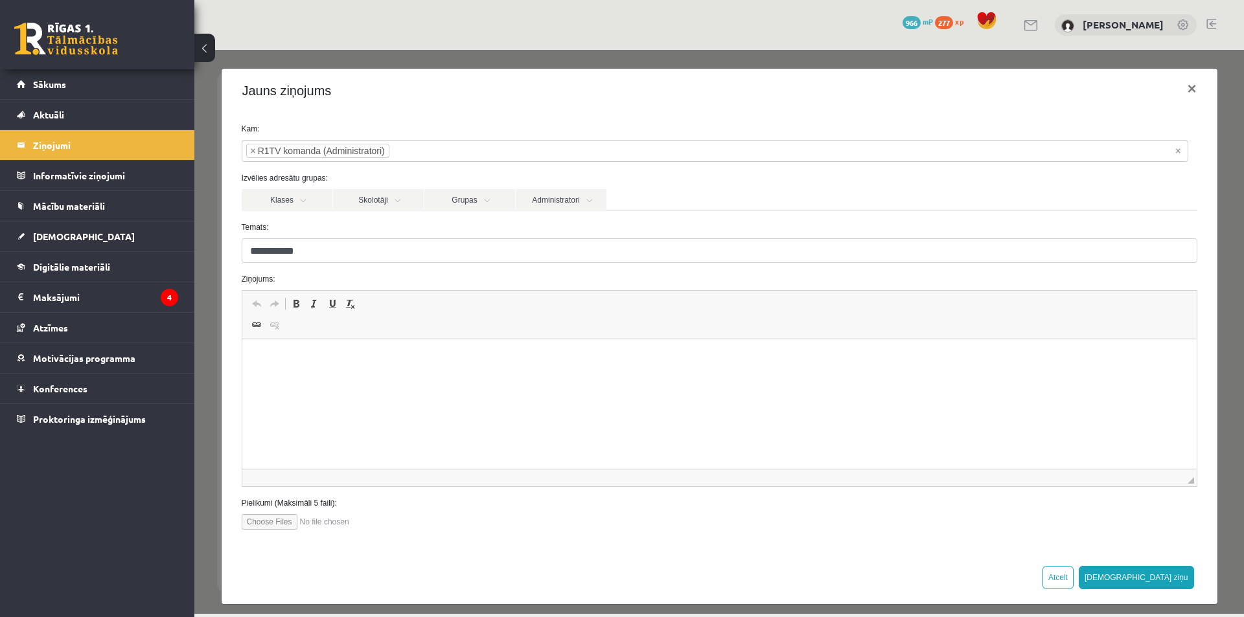
click at [311, 379] on html at bounding box center [719, 359] width 954 height 40
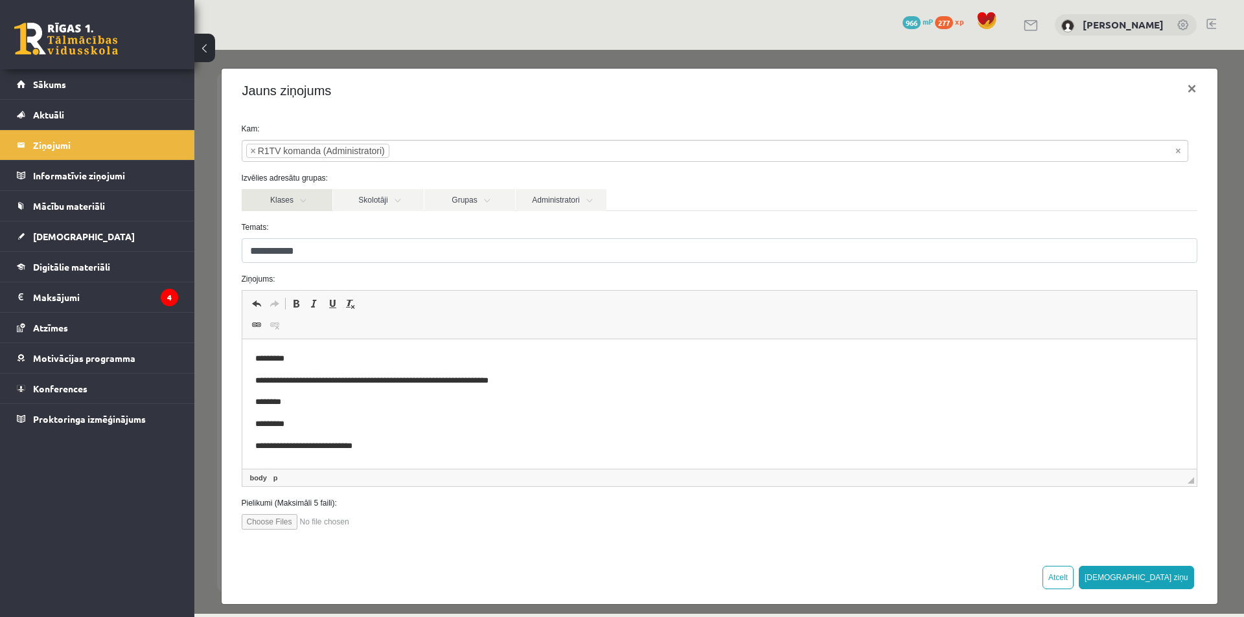
click at [305, 204] on link "Klases" at bounding box center [287, 200] width 91 height 22
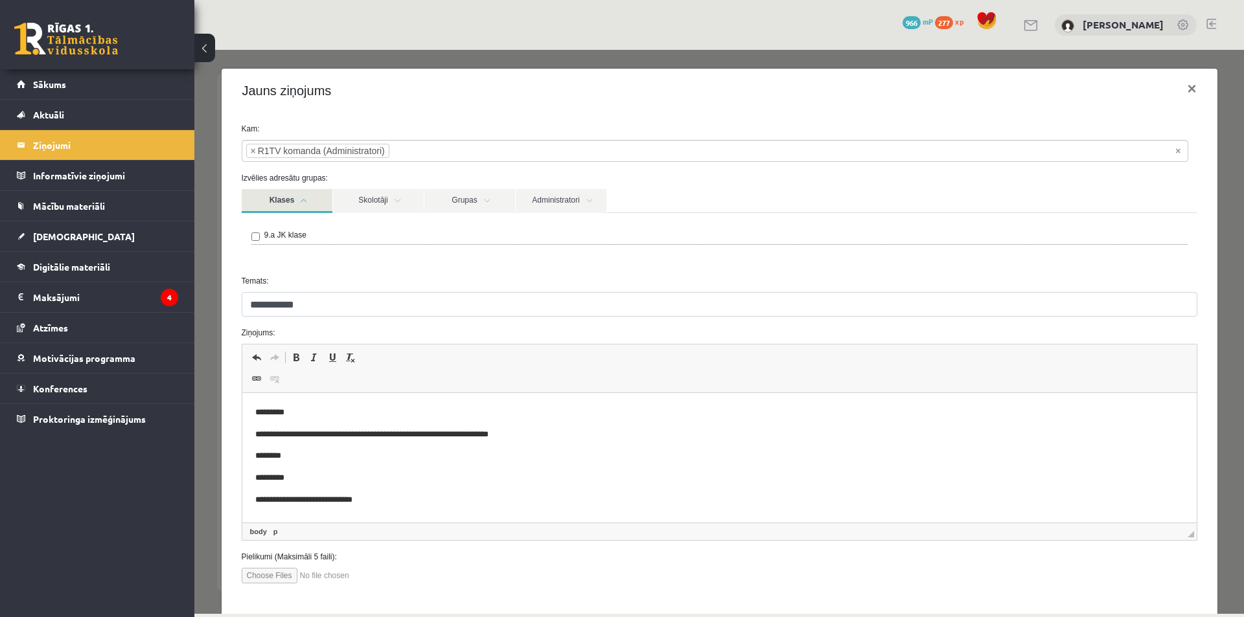
click at [305, 203] on link "Klases" at bounding box center [287, 201] width 91 height 24
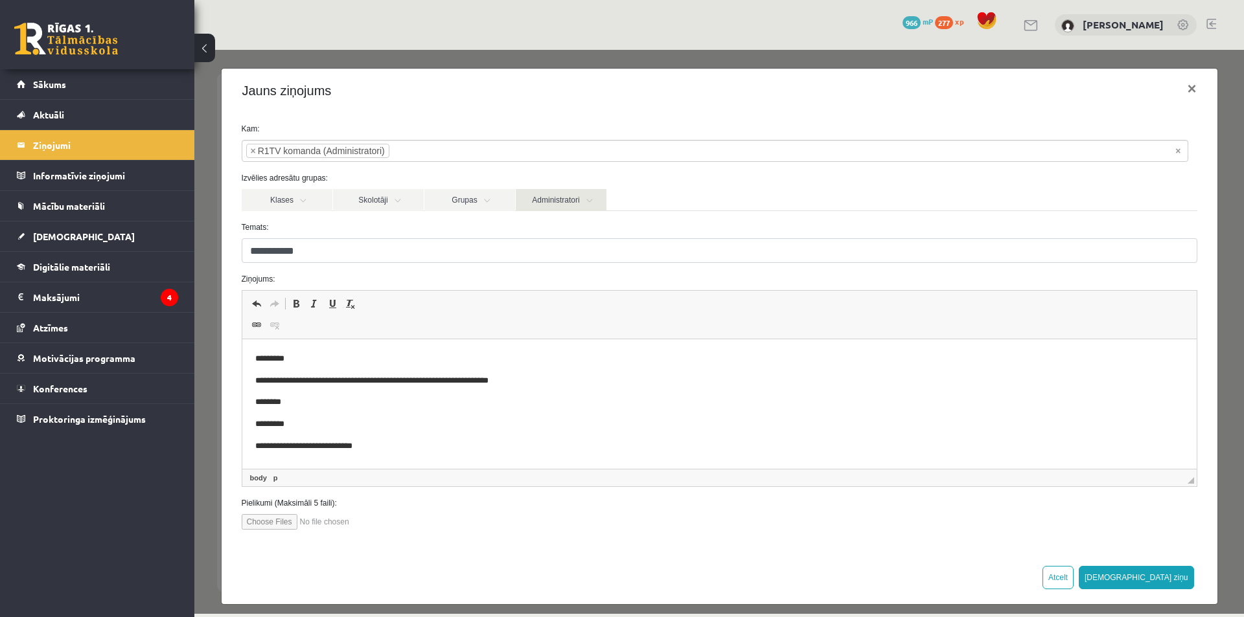
click at [565, 207] on link "Administratori" at bounding box center [561, 200] width 91 height 22
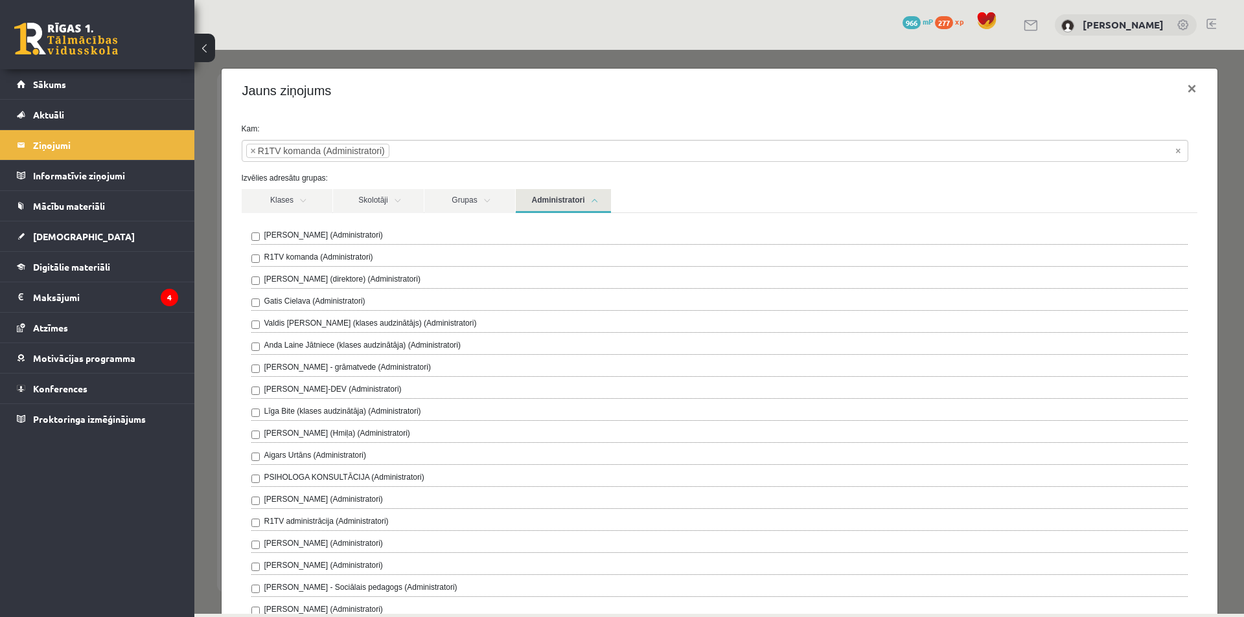
click at [554, 194] on link "Administratori" at bounding box center [563, 201] width 95 height 24
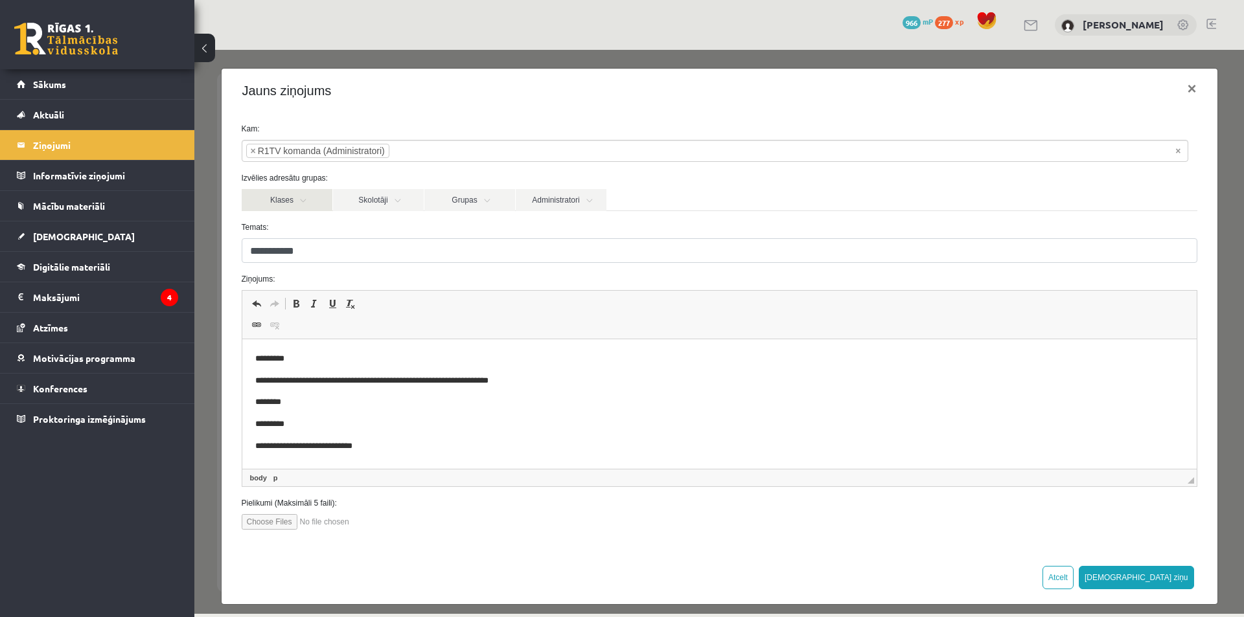
click at [276, 201] on link "Klases" at bounding box center [287, 200] width 91 height 22
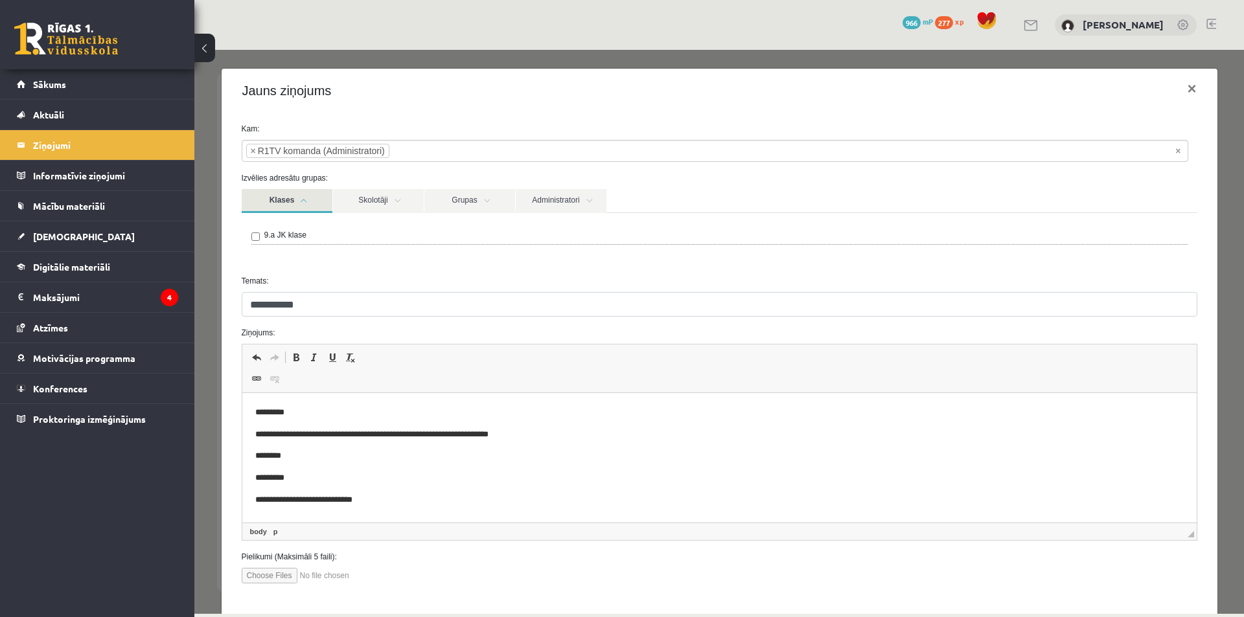
click at [276, 201] on link "Klases" at bounding box center [287, 201] width 91 height 24
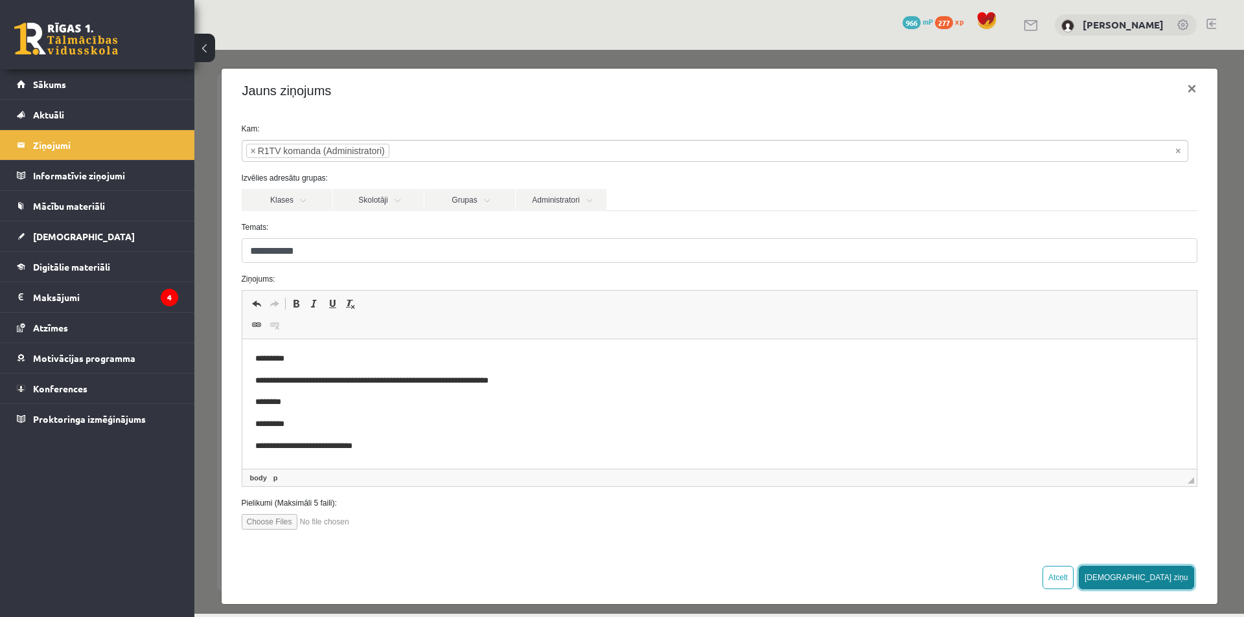
click at [1167, 573] on button "Sūtīt ziņu" at bounding box center [1135, 577] width 115 height 23
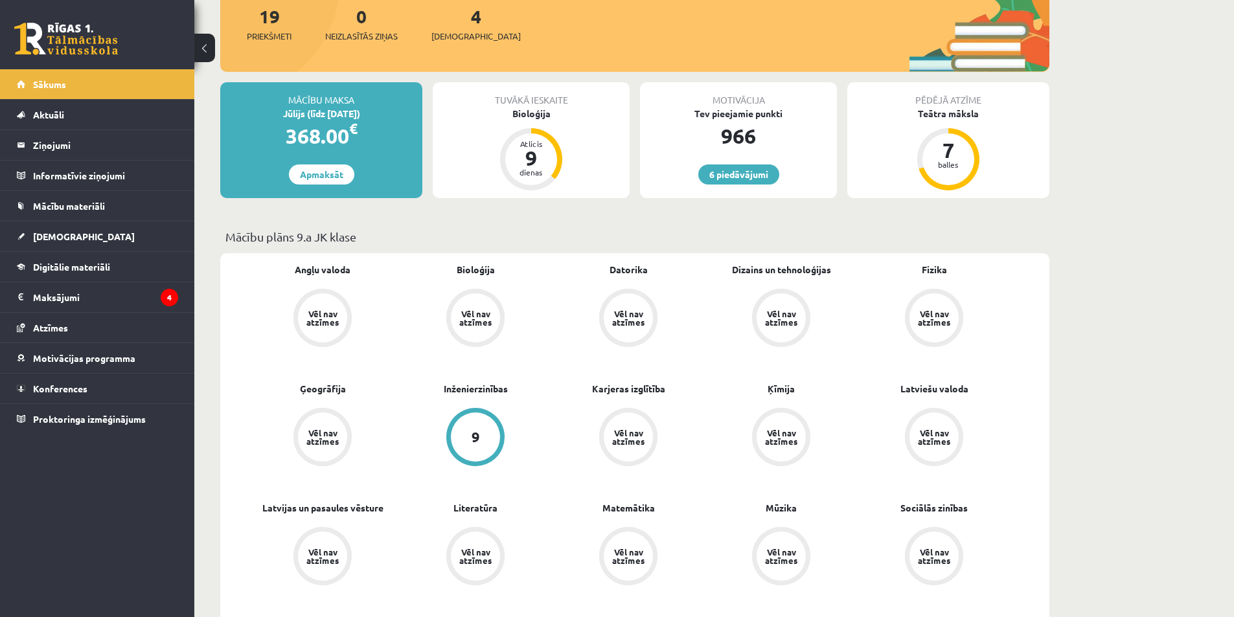
scroll to position [194, 0]
